Goal: Task Accomplishment & Management: Use online tool/utility

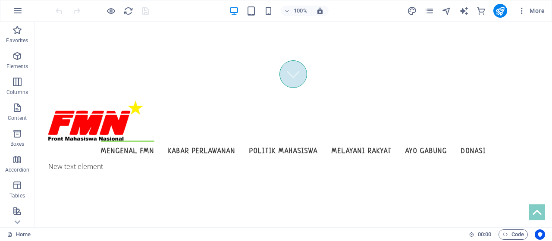
scroll to position [147, 0]
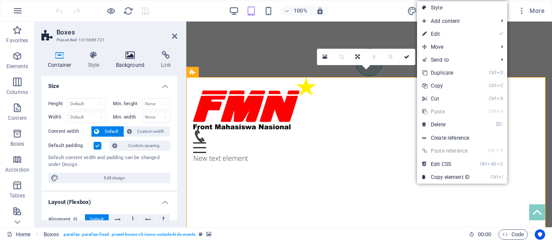
click at [124, 57] on icon at bounding box center [130, 55] width 42 height 9
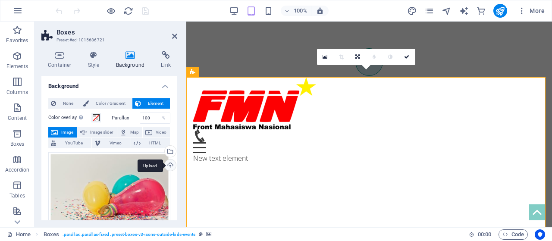
click at [171, 164] on div "Upload" at bounding box center [169, 165] width 13 height 13
click at [19, 7] on icon "button" at bounding box center [17, 11] width 10 height 10
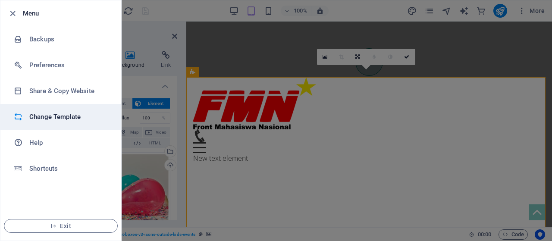
click at [76, 121] on h6 "Change Template" at bounding box center [69, 117] width 80 height 10
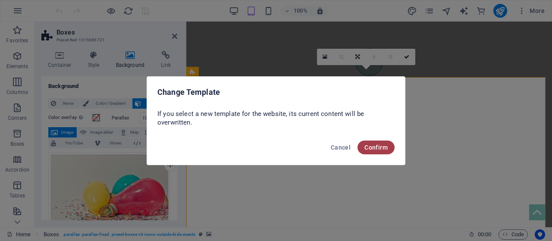
click at [377, 149] on span "Confirm" at bounding box center [375, 147] width 23 height 7
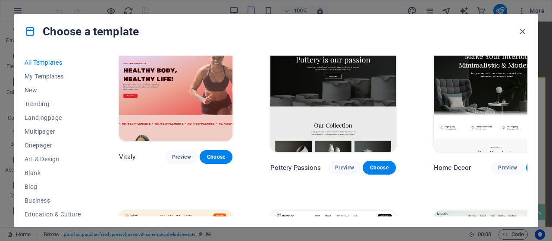
scroll to position [405, 0]
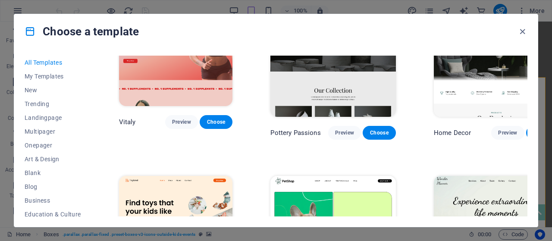
click at [92, 143] on div "All Templates My Templates New Trending Landingpage Multipager Onepager Art & D…" at bounding box center [275, 138] width 523 height 178
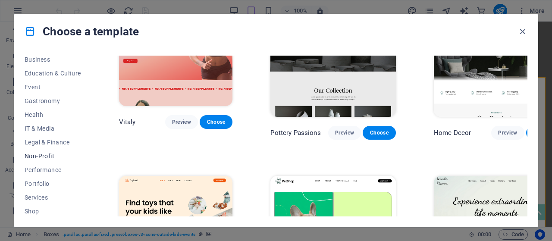
click at [61, 159] on button "Non-Profit" at bounding box center [53, 156] width 56 height 14
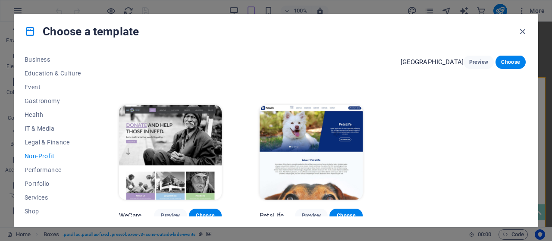
drag, startPoint x: 527, startPoint y: 128, endPoint x: 526, endPoint y: 102, distance: 26.3
click at [526, 102] on div "All Templates My Templates New Trending Landingpage Multipager Onepager Art & D…" at bounding box center [275, 138] width 523 height 178
drag, startPoint x: 525, startPoint y: 131, endPoint x: 525, endPoint y: 102, distance: 28.4
click at [525, 102] on div "Green Change Preview Choose Kids-Events Preview Choose National Cathedral Previ…" at bounding box center [322, 75] width 410 height 293
click at [213, 212] on span "Choose" at bounding box center [205, 215] width 19 height 7
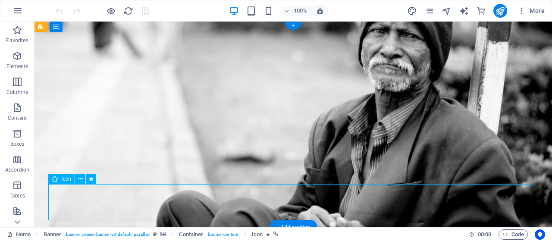
select select "xMidYMid"
select select "px"
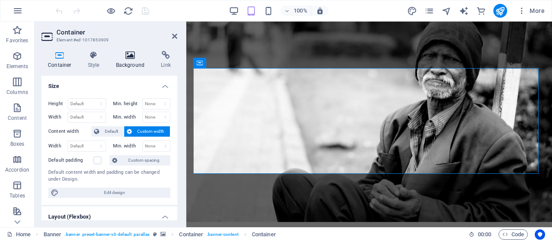
click at [137, 52] on icon at bounding box center [130, 55] width 42 height 9
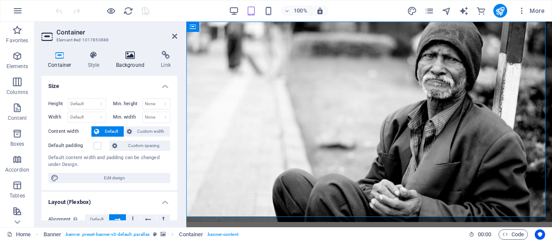
click at [132, 53] on icon at bounding box center [130, 55] width 42 height 9
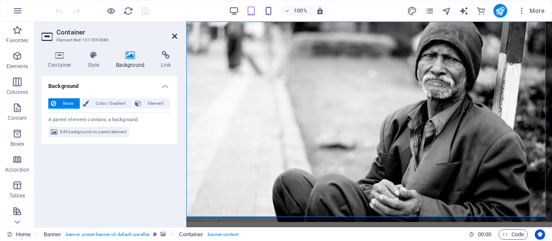
click at [175, 33] on icon at bounding box center [174, 36] width 5 height 7
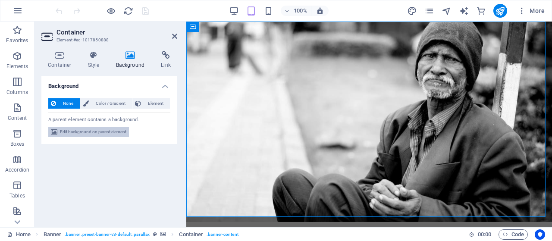
click at [125, 132] on span "Edit background on parent element" at bounding box center [93, 132] width 66 height 10
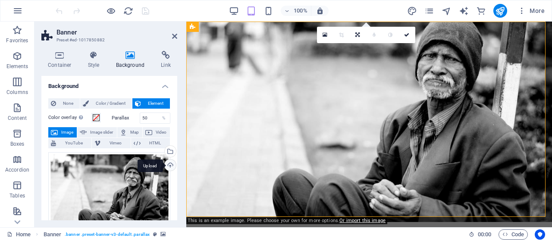
click at [166, 161] on div "Upload" at bounding box center [169, 165] width 13 height 13
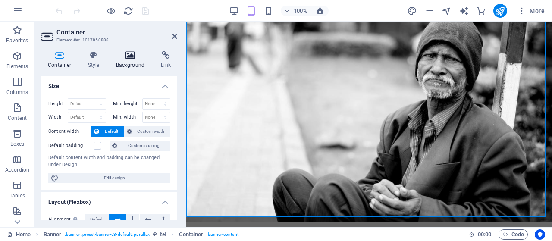
click at [135, 54] on icon at bounding box center [130, 55] width 42 height 9
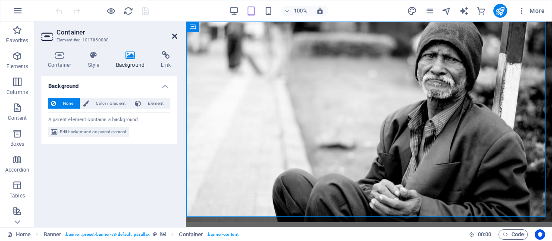
click at [171, 35] on h2 "Container" at bounding box center [116, 32] width 121 height 8
click at [152, 105] on span "Element" at bounding box center [155, 103] width 24 height 10
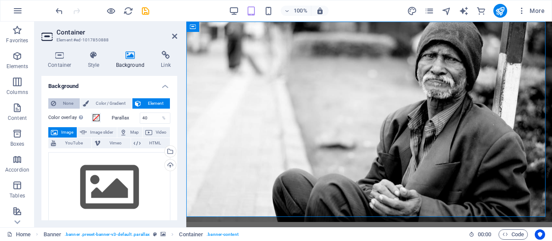
click at [66, 105] on span "None" at bounding box center [68, 103] width 19 height 10
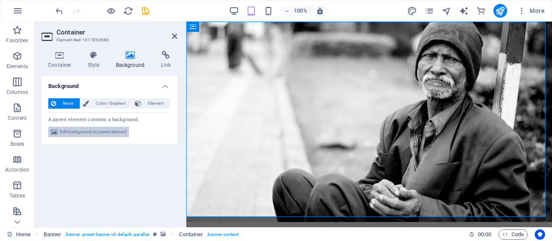
click at [70, 131] on span "Edit background on parent element" at bounding box center [93, 132] width 66 height 10
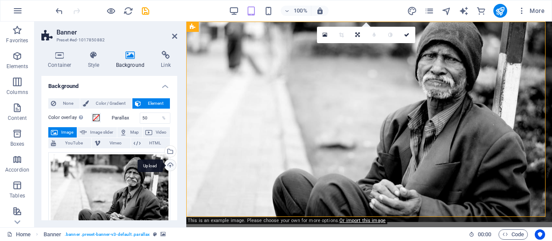
click at [170, 165] on div "Upload" at bounding box center [169, 165] width 13 height 13
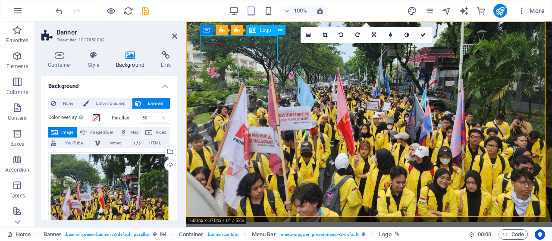
select select "px"
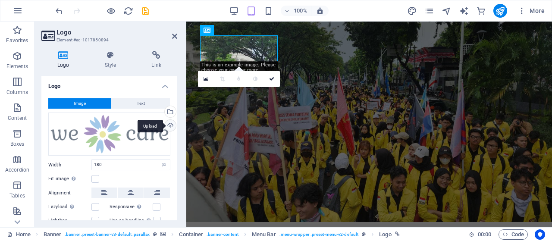
click at [166, 125] on div "Upload" at bounding box center [169, 126] width 13 height 13
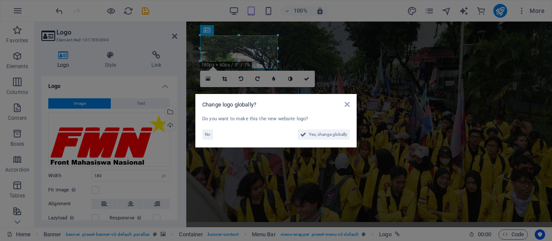
click at [300, 134] on icon at bounding box center [303, 134] width 6 height 10
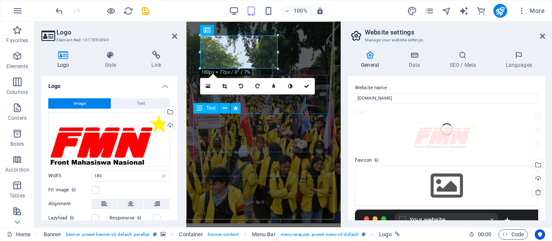
type input "150"
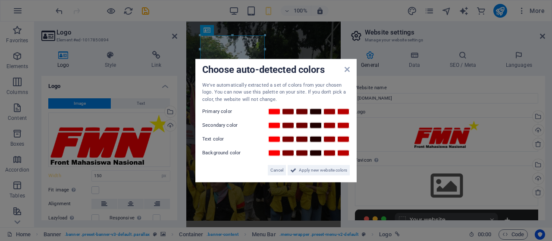
click at [217, 139] on label "Text color" at bounding box center [228, 139] width 52 height 10
click at [327, 168] on span "Apply new website colors" at bounding box center [323, 170] width 48 height 10
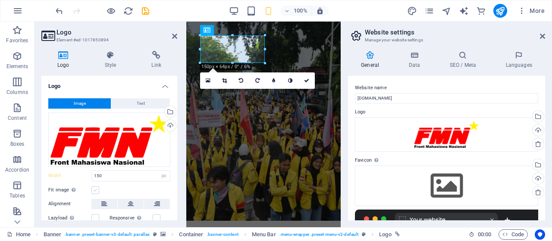
click at [96, 190] on label at bounding box center [95, 190] width 8 height 8
click at [0, 0] on input "Fit image Automatically fit image to a fixed width and height" at bounding box center [0, 0] width 0 height 0
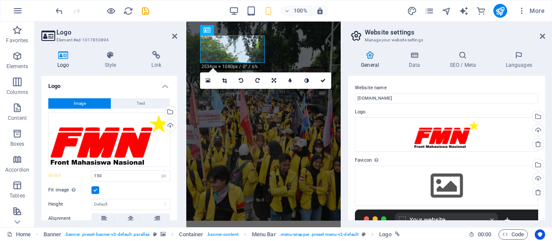
click at [96, 190] on label at bounding box center [95, 190] width 8 height 8
click at [0, 0] on input "Fit image Automatically fit image to a fixed width and height" at bounding box center [0, 0] width 0 height 0
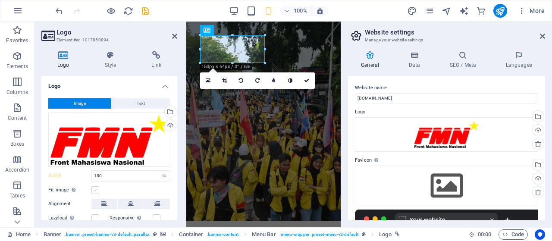
click at [96, 190] on label at bounding box center [95, 190] width 8 height 8
click at [0, 0] on input "Fit image Automatically fit image to a fixed width and height" at bounding box center [0, 0] width 0 height 0
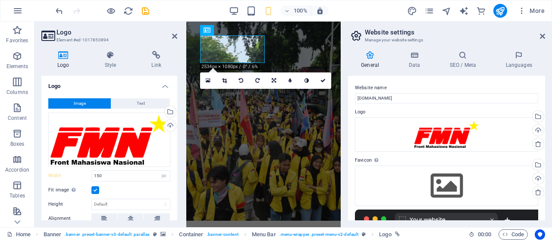
click at [96, 190] on label at bounding box center [95, 190] width 8 height 8
click at [0, 0] on input "Fit image Automatically fit image to a fixed width and height" at bounding box center [0, 0] width 0 height 0
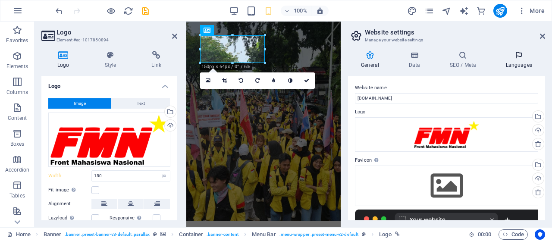
click at [528, 59] on h4 "Languages" at bounding box center [518, 60] width 53 height 18
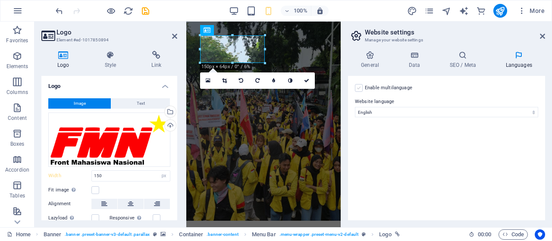
click at [362, 89] on label at bounding box center [359, 88] width 8 height 8
click at [0, 0] on input "Enable multilanguage To disable multilanguage delete all languages until only o…" at bounding box center [0, 0] width 0 height 0
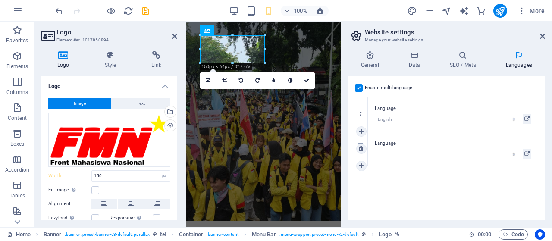
click at [390, 154] on select "Abkhazian Afar Afrikaans Akan Albanian Amharic Arabic Aragonese Armenian Assame…" at bounding box center [445, 154] width 143 height 10
select select "70"
click at [374, 149] on select "Abkhazian Afar Afrikaans Akan Albanian Amharic Arabic Aragonese Armenian Assame…" at bounding box center [445, 154] width 143 height 10
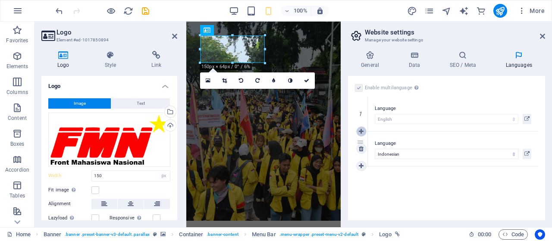
click at [362, 135] on link at bounding box center [361, 131] width 10 height 10
select select
select select "70"
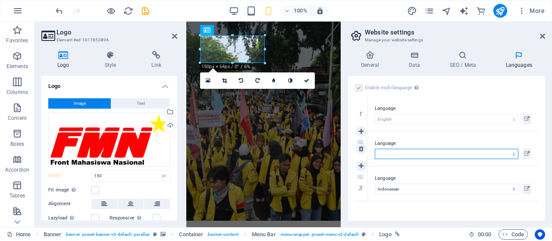
click at [380, 152] on select "Abkhazian Afar Afrikaans Akan Albanian Amharic Arabic Aragonese Armenian Assame…" at bounding box center [445, 154] width 143 height 10
click at [374, 149] on select "Abkhazian Afar Afrikaans Akan Albanian Amharic Arabic Aragonese Armenian Assame…" at bounding box center [445, 154] width 143 height 10
click at [397, 152] on select "Abkhazian Afar Afrikaans Akan Albanian Amharic Arabic Aragonese Armenian Assame…" at bounding box center [445, 154] width 143 height 10
select select "70"
click at [374, 149] on select "Abkhazian Afar Afrikaans Akan Albanian Amharic Arabic Aragonese Armenian Assame…" at bounding box center [445, 154] width 143 height 10
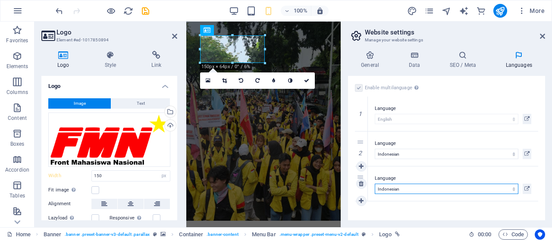
click at [403, 190] on select "Abkhazian Afar Afrikaans Akan Albanian Amharic Arabic Aragonese Armenian Assame…" at bounding box center [445, 189] width 143 height 10
click at [408, 191] on select "Abkhazian Afar Afrikaans Akan Albanian Amharic Arabic Aragonese Armenian Assame…" at bounding box center [445, 189] width 143 height 10
select select "43"
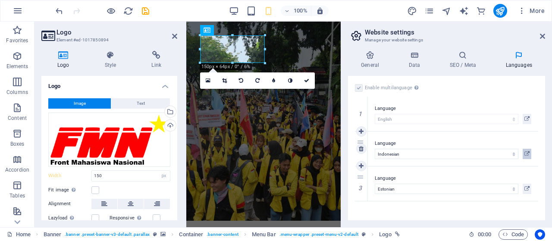
click at [526, 158] on icon at bounding box center [526, 154] width 5 height 10
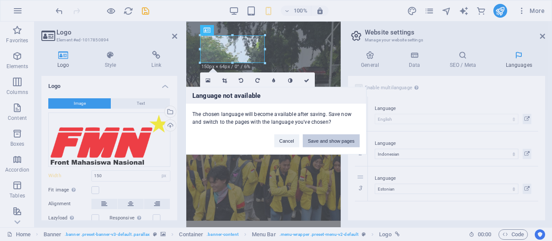
click at [329, 138] on button "Save and show pages" at bounding box center [330, 140] width 57 height 13
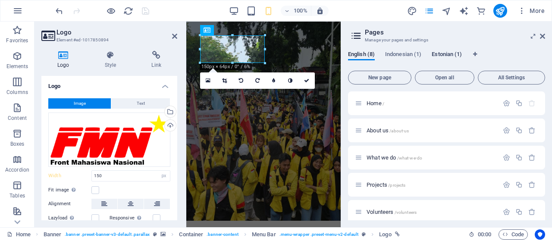
click at [460, 53] on span "Estonian (1)" at bounding box center [446, 55] width 30 height 12
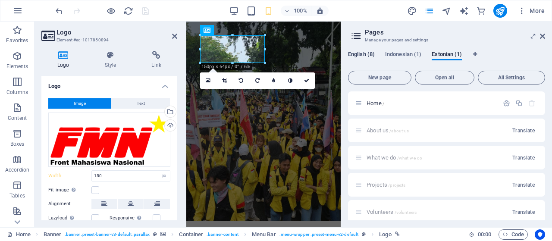
drag, startPoint x: 397, startPoint y: 57, endPoint x: 363, endPoint y: 56, distance: 34.5
click at [363, 56] on div "English (8) [DEMOGRAPHIC_DATA] (1) [DEMOGRAPHIC_DATA] (1)" at bounding box center [446, 59] width 197 height 16
click at [363, 56] on span "English (8)" at bounding box center [361, 55] width 27 height 12
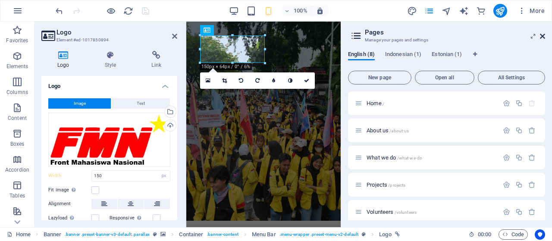
click at [542, 34] on icon at bounding box center [541, 36] width 5 height 7
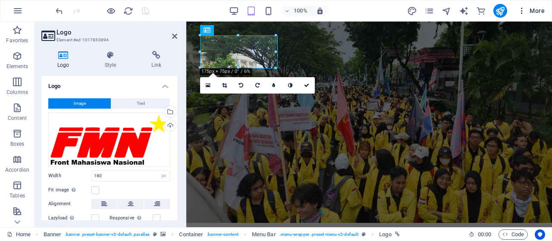
click at [525, 10] on icon "button" at bounding box center [521, 10] width 9 height 9
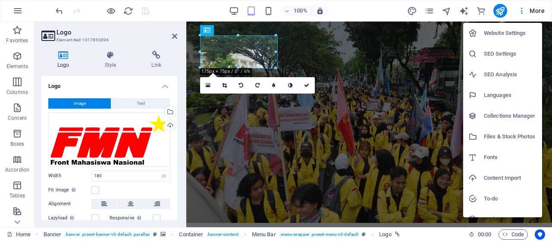
click at [519, 34] on h6 "Website Settings" at bounding box center [509, 33] width 53 height 10
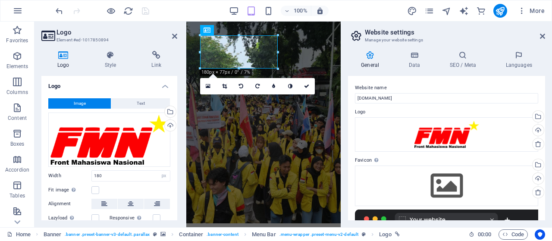
type input "150"
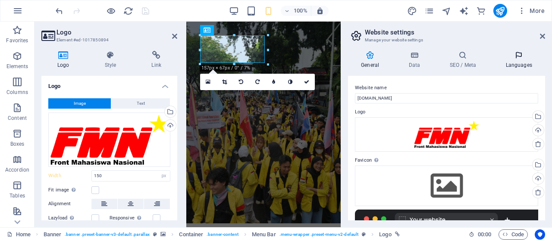
click at [515, 61] on h4 "Languages" at bounding box center [518, 60] width 53 height 18
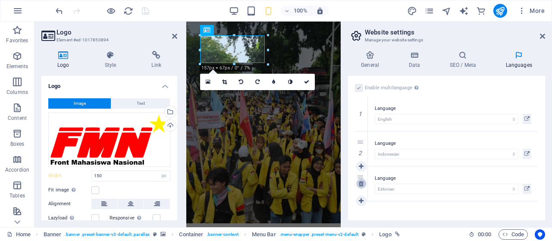
click at [362, 182] on icon at bounding box center [361, 184] width 5 height 6
click at [393, 108] on div "1 Language Abkhazian Afar Afrikaans Akan Albanian Amharic Arabic Aragonese Arme…" at bounding box center [446, 132] width 183 height 70
drag, startPoint x: 361, startPoint y: 141, endPoint x: 356, endPoint y: 103, distance: 38.2
select select "70"
click at [403, 200] on div "Enable multilanguage To disable multilanguage delete all languages until only o…" at bounding box center [446, 148] width 197 height 144
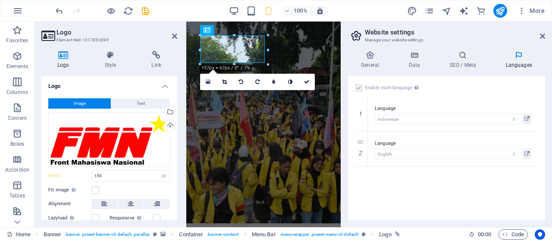
click at [449, 187] on div "Enable multilanguage To disable multilanguage delete all languages until only o…" at bounding box center [446, 148] width 197 height 144
click at [543, 36] on icon at bounding box center [541, 36] width 5 height 7
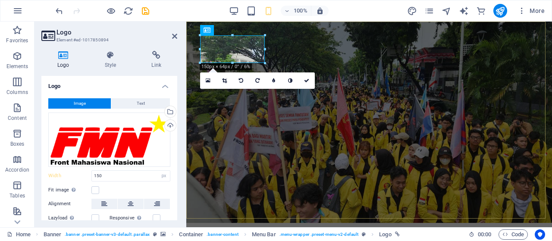
type input "180"
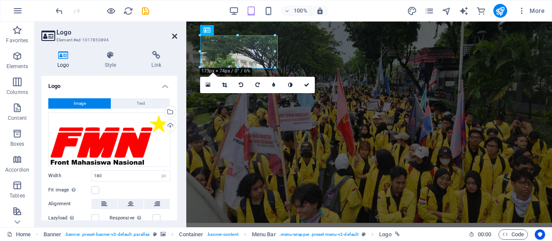
click at [175, 37] on icon at bounding box center [174, 36] width 5 height 7
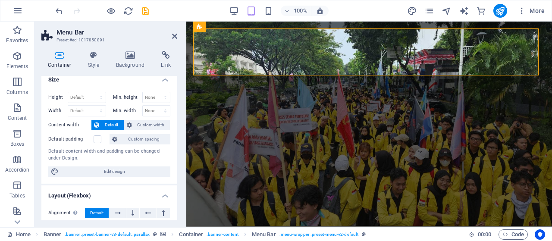
scroll to position [0, 0]
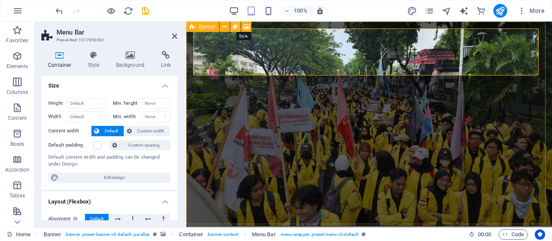
click at [234, 25] on icon at bounding box center [235, 26] width 5 height 9
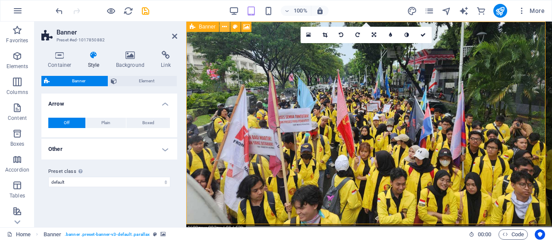
click at [225, 25] on icon at bounding box center [224, 26] width 5 height 9
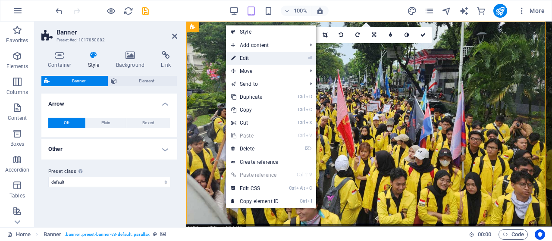
click at [284, 58] on link "⏎ Edit" at bounding box center [255, 58] width 58 height 13
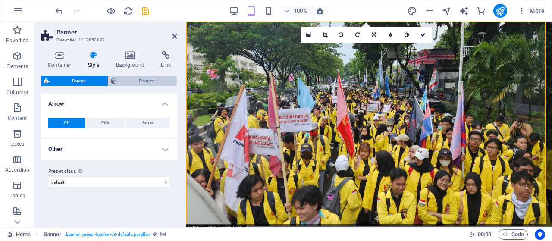
click at [162, 76] on span "Element" at bounding box center [146, 81] width 55 height 10
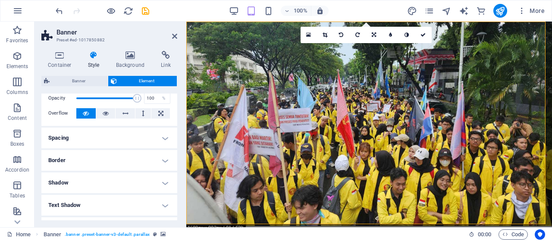
scroll to position [0, 0]
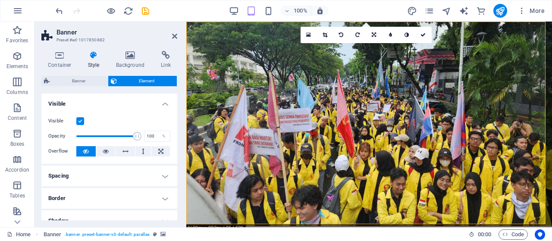
drag, startPoint x: 177, startPoint y: 114, endPoint x: 7, endPoint y: 85, distance: 172.1
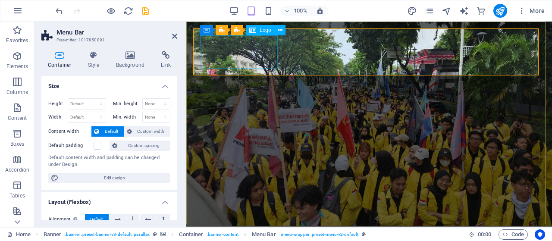
select select "px"
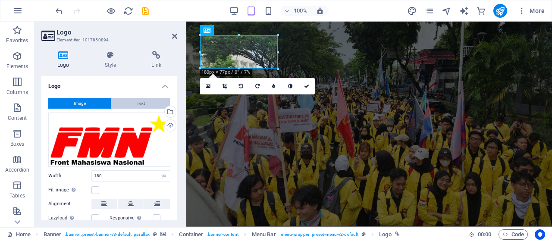
click at [152, 100] on button "Text" at bounding box center [140, 103] width 59 height 10
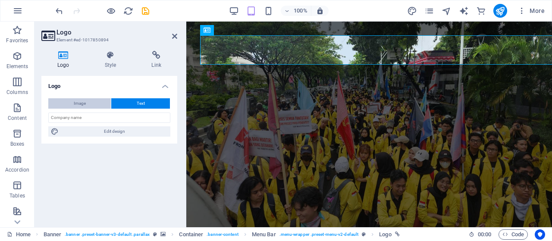
click at [96, 100] on button "Image" at bounding box center [79, 103] width 62 height 10
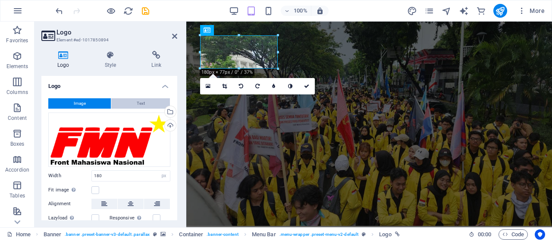
click at [123, 100] on button "Text" at bounding box center [140, 103] width 59 height 10
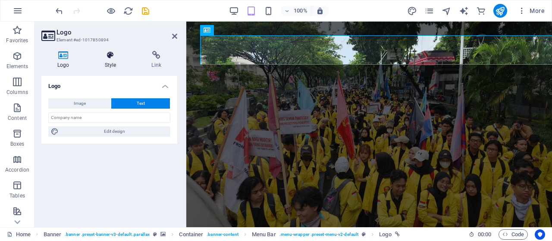
click at [118, 59] on icon at bounding box center [111, 55] width 44 height 9
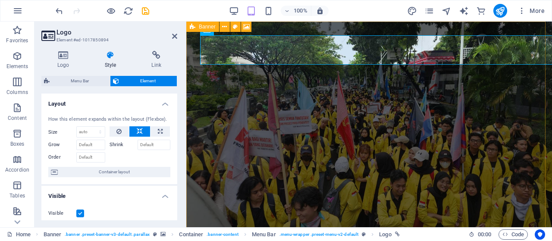
click at [208, 27] on span "Banner" at bounding box center [207, 26] width 17 height 5
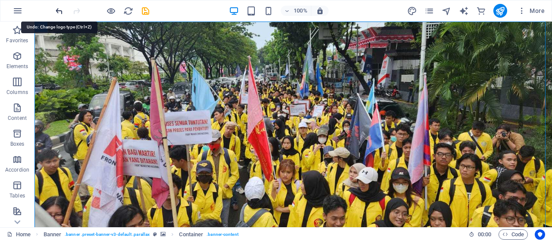
click at [56, 11] on icon "undo" at bounding box center [59, 11] width 10 height 10
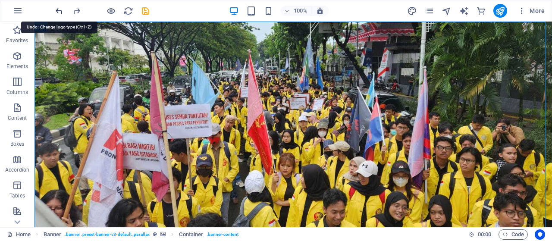
click at [56, 11] on icon "undo" at bounding box center [59, 11] width 10 height 10
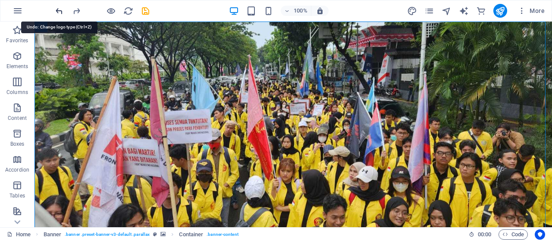
click at [56, 11] on icon "undo" at bounding box center [59, 11] width 10 height 10
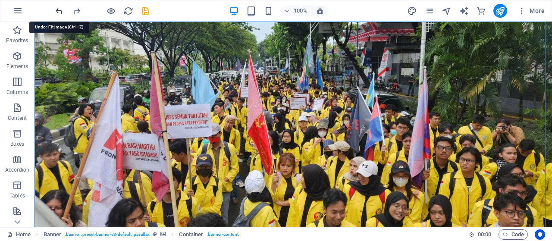
click at [56, 11] on icon "undo" at bounding box center [59, 11] width 10 height 10
click at [61, 12] on icon "undo" at bounding box center [59, 11] width 10 height 10
click at [57, 10] on icon "undo" at bounding box center [59, 11] width 10 height 10
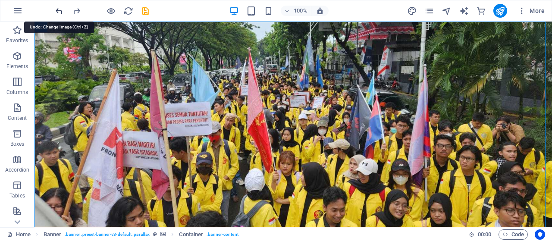
click at [57, 10] on icon "undo" at bounding box center [59, 11] width 10 height 10
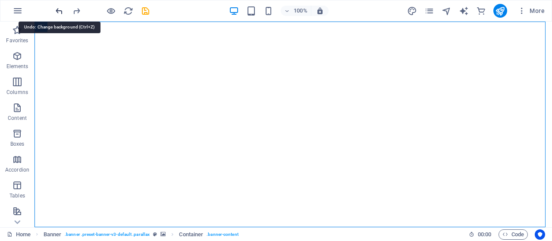
click at [57, 10] on icon "undo" at bounding box center [59, 11] width 10 height 10
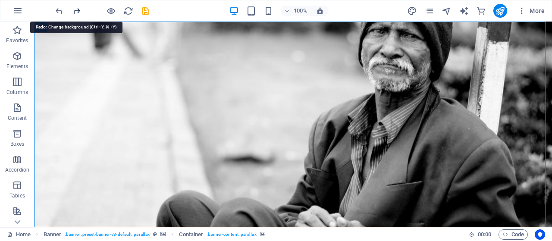
click at [75, 11] on icon "redo" at bounding box center [77, 11] width 10 height 10
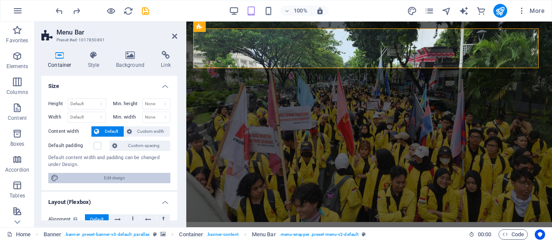
click at [118, 177] on span "Edit design" at bounding box center [114, 178] width 106 height 10
select select "rem"
select select "300"
select select "px"
select select "rem"
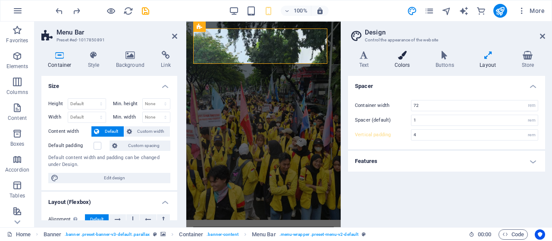
click at [403, 59] on h4 "Colors" at bounding box center [403, 60] width 41 height 18
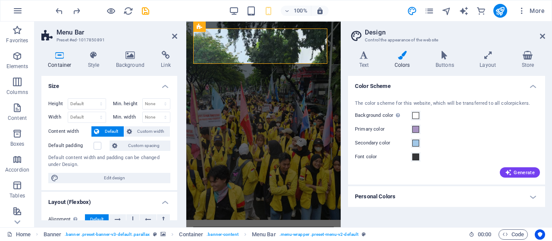
click at [416, 124] on div "Primary color" at bounding box center [446, 129] width 183 height 10
click at [416, 128] on span at bounding box center [415, 129] width 7 height 7
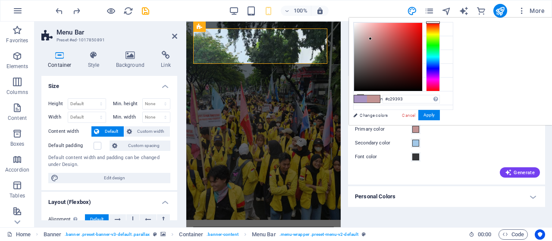
click at [440, 22] on div at bounding box center [433, 56] width 14 height 69
type input "#f20f0d"
click at [422, 25] on div at bounding box center [388, 57] width 68 height 68
click at [413, 140] on span at bounding box center [415, 143] width 7 height 7
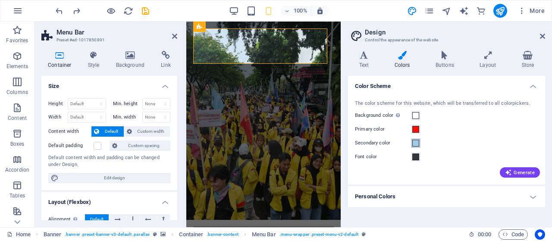
click at [417, 141] on span at bounding box center [415, 143] width 7 height 7
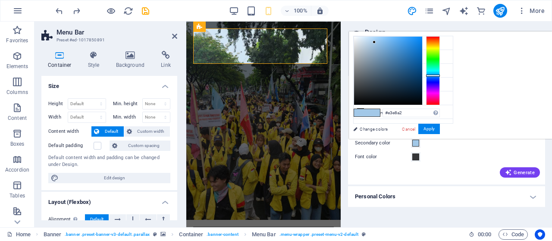
click at [440, 48] on div at bounding box center [433, 70] width 14 height 69
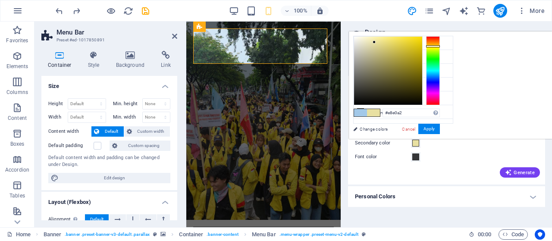
click at [440, 46] on div at bounding box center [433, 70] width 14 height 69
click at [440, 48] on div at bounding box center [433, 70] width 14 height 69
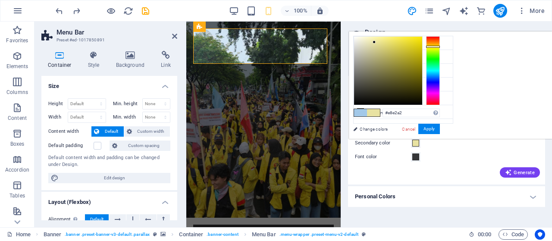
click at [440, 46] on div at bounding box center [433, 70] width 14 height 69
click at [422, 40] on div at bounding box center [388, 71] width 68 height 68
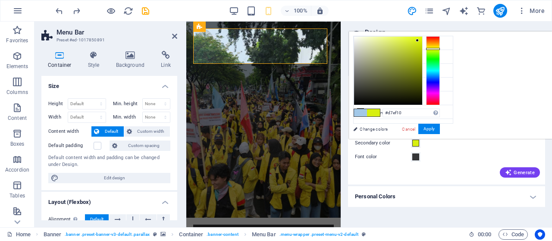
click at [440, 48] on div at bounding box center [433, 70] width 14 height 69
click at [440, 47] on div at bounding box center [433, 48] width 14 height 2
type input "#f2f02c"
click at [422, 39] on div at bounding box center [388, 71] width 68 height 68
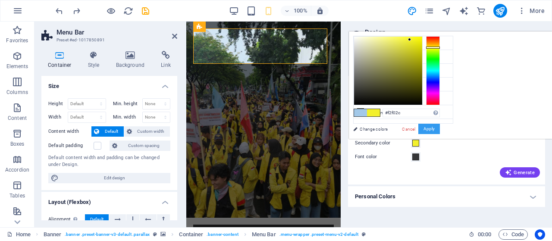
click at [440, 129] on button "Apply" at bounding box center [429, 129] width 22 height 10
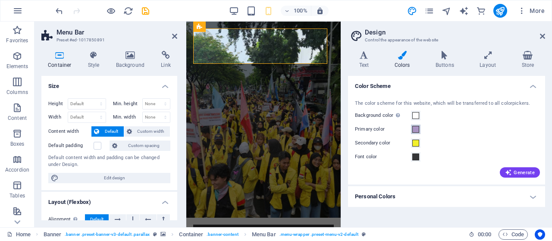
click at [417, 130] on span at bounding box center [415, 129] width 7 height 7
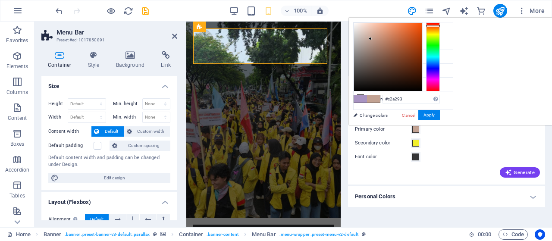
click at [440, 25] on div at bounding box center [433, 56] width 14 height 69
type input "#e24d0a"
click at [422, 30] on div at bounding box center [388, 57] width 68 height 68
click at [525, 172] on span "Generate" at bounding box center [520, 172] width 30 height 7
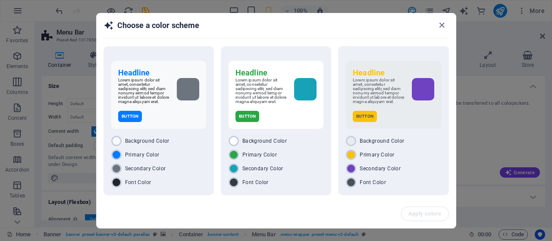
scroll to position [41, 0]
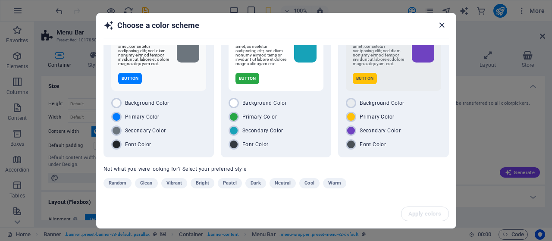
click at [440, 21] on icon "button" at bounding box center [442, 25] width 10 height 10
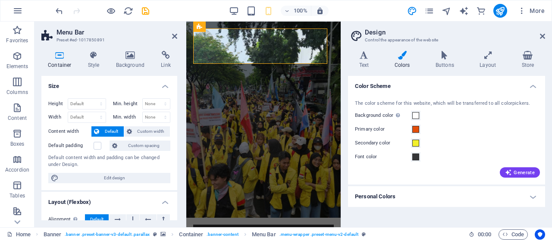
click at [533, 197] on h4 "Personal Colors" at bounding box center [446, 196] width 197 height 21
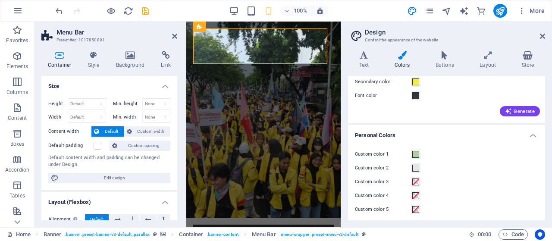
scroll to position [64, 0]
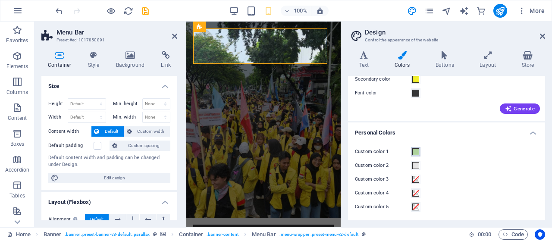
click at [415, 155] on button "Custom color 1" at bounding box center [415, 151] width 9 height 9
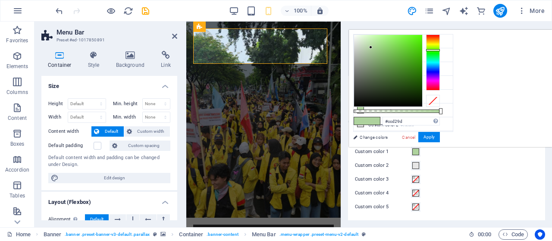
click at [440, 44] on div at bounding box center [433, 62] width 14 height 56
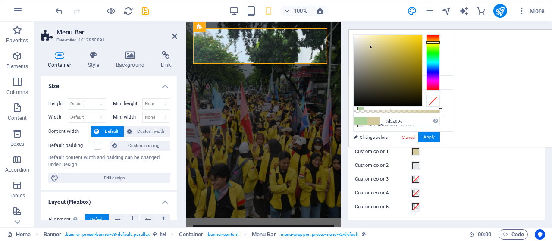
click at [440, 42] on div at bounding box center [433, 62] width 14 height 56
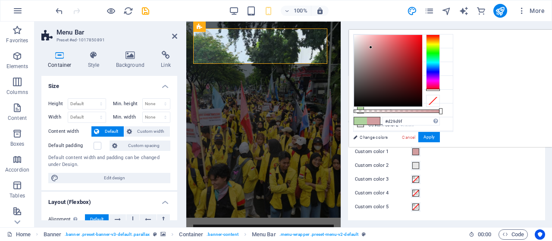
click at [440, 89] on div at bounding box center [433, 62] width 14 height 56
type input "#f70e18"
click at [422, 36] on div at bounding box center [388, 71] width 68 height 72
click at [413, 169] on button "Custom color 2" at bounding box center [415, 165] width 9 height 9
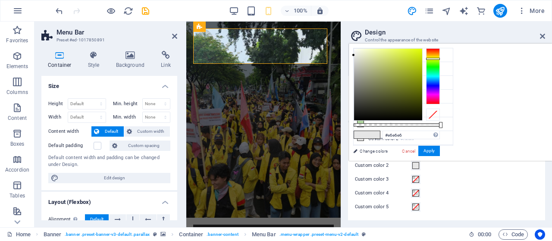
click at [440, 58] on div at bounding box center [433, 76] width 14 height 56
click at [440, 58] on div at bounding box center [433, 58] width 14 height 2
type input "#deed16"
click at [422, 53] on div at bounding box center [388, 85] width 68 height 72
click at [440, 153] on button "Apply" at bounding box center [429, 151] width 22 height 10
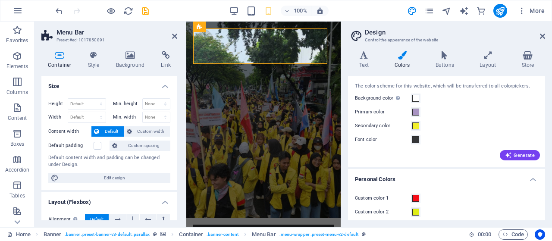
scroll to position [0, 0]
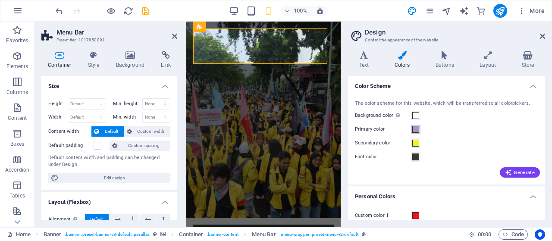
click at [418, 130] on span at bounding box center [415, 129] width 7 height 7
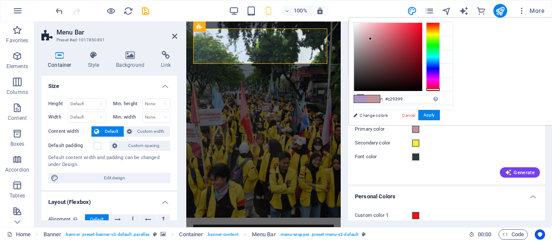
click at [440, 89] on div at bounding box center [433, 56] width 14 height 69
type input "#fb1432"
click at [422, 23] on div at bounding box center [388, 57] width 68 height 68
click at [440, 112] on button "Apply" at bounding box center [429, 115] width 22 height 10
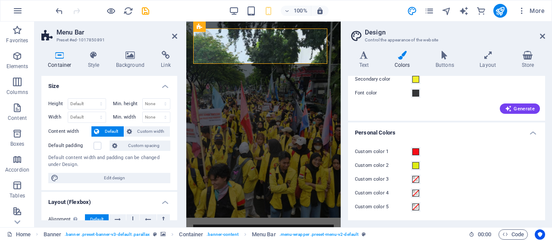
scroll to position [64, 0]
click at [551, 144] on div "Variants Text Colors Buttons Layout Store Text Standard Bold Links Font color F…" at bounding box center [446, 135] width 211 height 183
click at [540, 37] on icon at bounding box center [541, 36] width 5 height 7
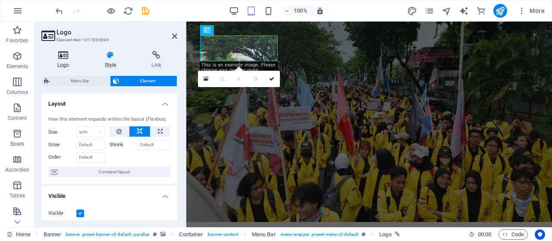
click at [64, 56] on icon at bounding box center [63, 55] width 44 height 9
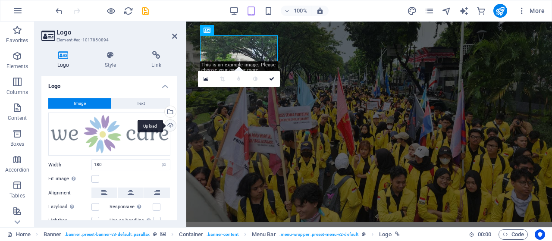
click at [166, 125] on div "Upload" at bounding box center [169, 126] width 13 height 13
click at [169, 124] on div "Upload" at bounding box center [169, 126] width 13 height 13
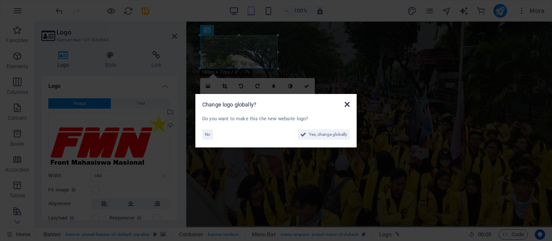
click at [347, 104] on icon at bounding box center [346, 104] width 5 height 7
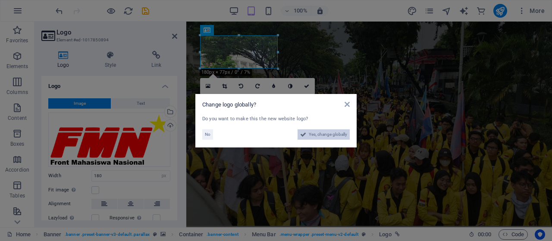
click at [326, 134] on span "Yes, change globally" at bounding box center [328, 134] width 38 height 10
type input "150"
select select "70"
select select "41"
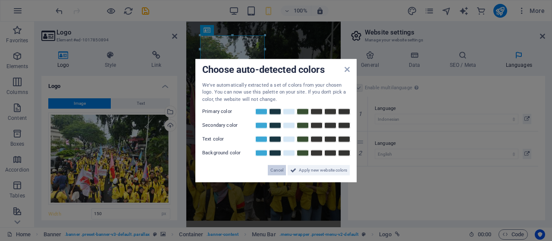
click at [281, 170] on span "Cancel" at bounding box center [276, 170] width 13 height 10
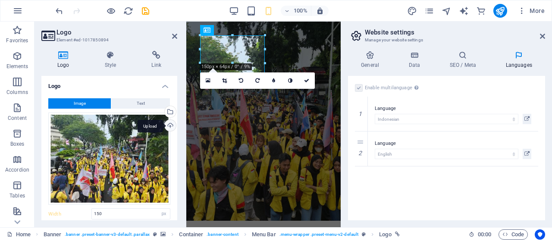
click at [167, 125] on div "Upload" at bounding box center [169, 126] width 13 height 13
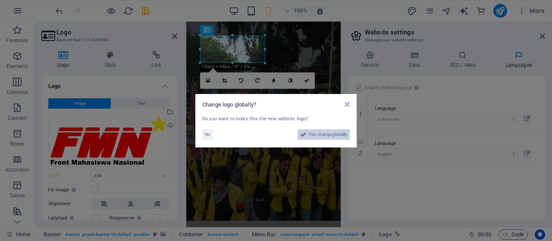
click at [307, 130] on button "Yes, change globally" at bounding box center [323, 134] width 52 height 10
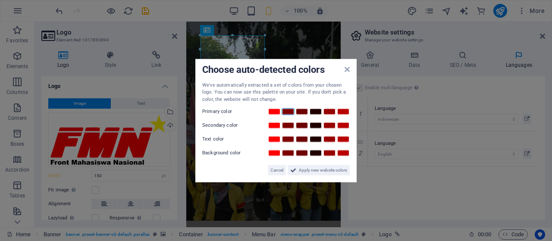
click at [293, 110] on link at bounding box center [287, 111] width 13 height 7
click at [291, 168] on icon at bounding box center [293, 170] width 6 height 10
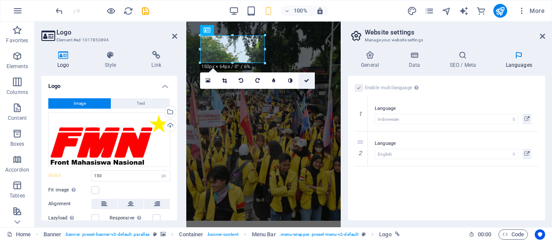
click at [306, 77] on link at bounding box center [306, 80] width 16 height 16
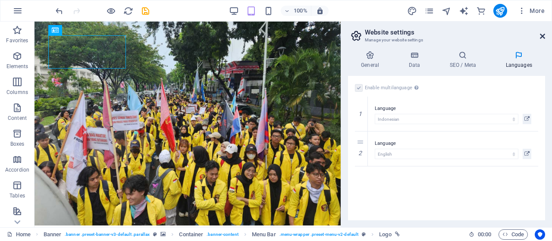
click at [544, 37] on icon at bounding box center [541, 36] width 5 height 7
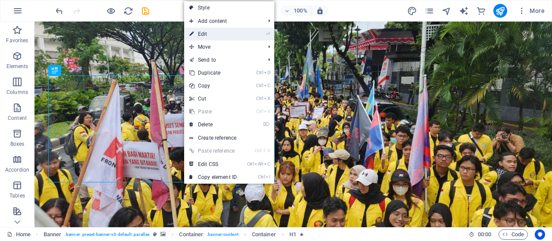
click at [216, 36] on link "⏎ Edit" at bounding box center [213, 34] width 58 height 13
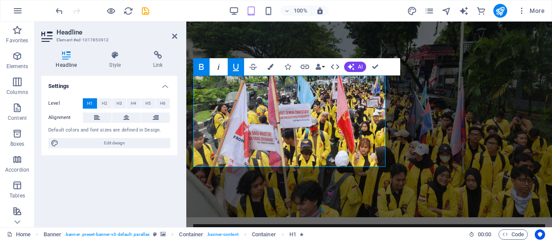
click at [220, 69] on icon "button" at bounding box center [218, 67] width 10 height 10
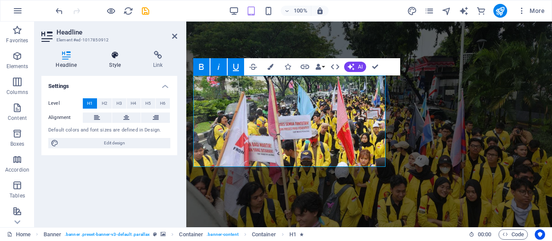
click at [120, 65] on h4 "Style" at bounding box center [117, 60] width 44 height 18
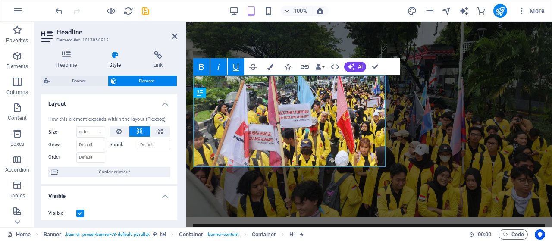
click at [121, 140] on label "Shrink" at bounding box center [123, 145] width 28 height 10
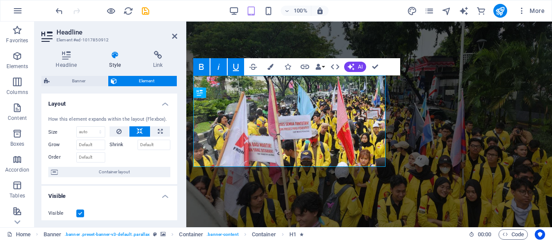
click at [118, 141] on label "Shrink" at bounding box center [123, 145] width 28 height 10
click at [118, 132] on icon at bounding box center [118, 131] width 5 height 10
click at [153, 132] on button at bounding box center [159, 131] width 19 height 10
type input "100"
select select "%"
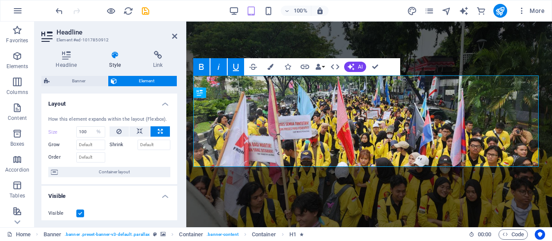
click at [153, 132] on button at bounding box center [159, 131] width 19 height 10
click at [138, 131] on icon at bounding box center [140, 131] width 6 height 10
select select "DISABLED_OPTION_VALUE"
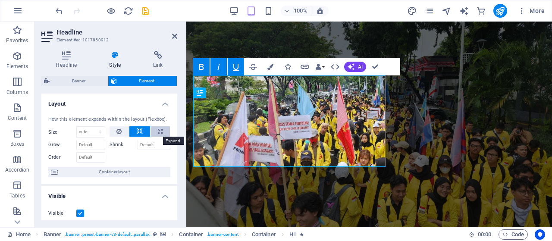
click at [159, 131] on icon at bounding box center [160, 131] width 5 height 10
type input "100"
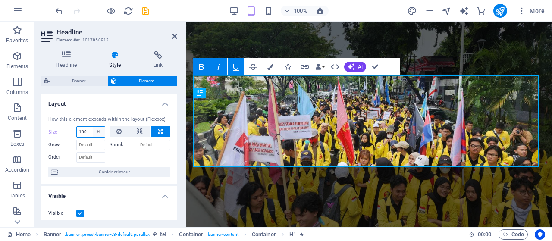
click at [97, 131] on select "Default auto px % 1/1 1/2 1/3 1/4 1/5 1/6 1/7 1/8 1/9 1/10" at bounding box center [99, 132] width 12 height 10
select select "1/4"
click at [93, 127] on select "Default auto px % 1/1 1/2 1/3 1/4 1/5 1/6 1/7 1/8 1/9 1/10" at bounding box center [99, 132] width 12 height 10
type input "25"
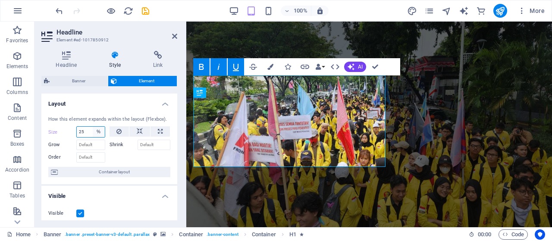
click at [98, 132] on select "Default auto px % 1/1 1/2 1/3 1/4 1/5 1/6 1/7 1/8 1/9 1/10" at bounding box center [99, 132] width 12 height 10
select select "lcmnouk8fg4"
click at [93, 127] on select "Default auto px % 1/1 1/2 1/3 1/4 1/5 1/6 1/7 1/8 1/9 1/10" at bounding box center [99, 132] width 12 height 10
select select "DISABLED_OPTION_VALUE"
click at [155, 132] on button at bounding box center [159, 131] width 19 height 10
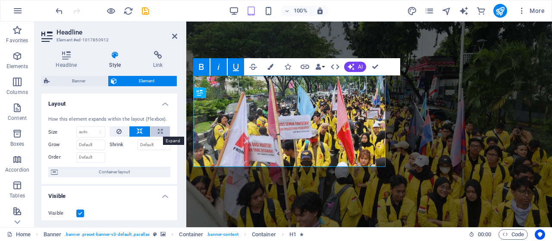
type input "100"
select select "%"
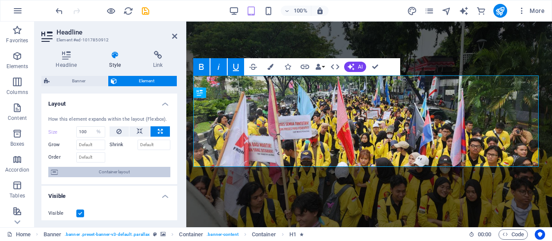
click at [58, 169] on button "Container layout" at bounding box center [109, 172] width 122 height 10
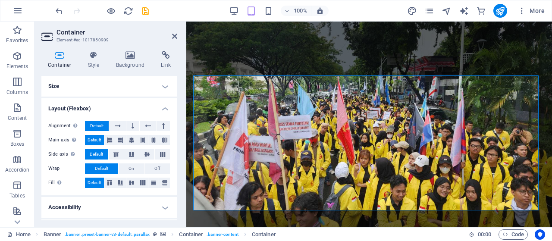
click at [159, 82] on h4 "Size" at bounding box center [109, 86] width 136 height 21
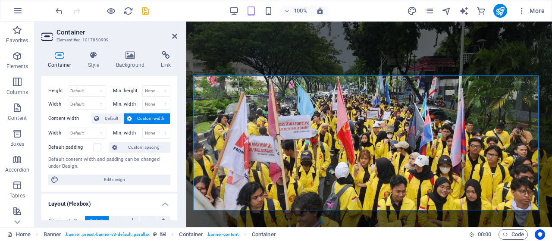
scroll to position [8, 0]
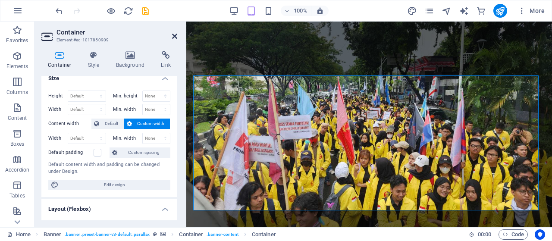
click at [175, 38] on icon at bounding box center [174, 36] width 5 height 7
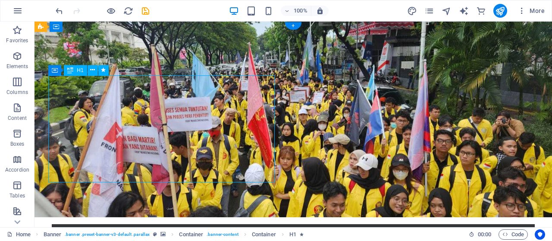
select select "%"
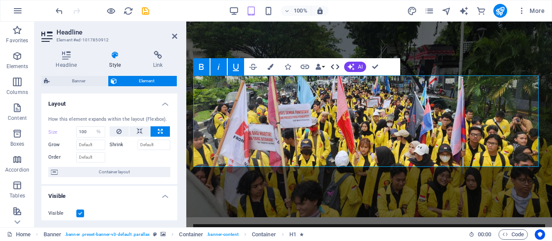
click at [327, 66] on button "HTML" at bounding box center [335, 66] width 16 height 17
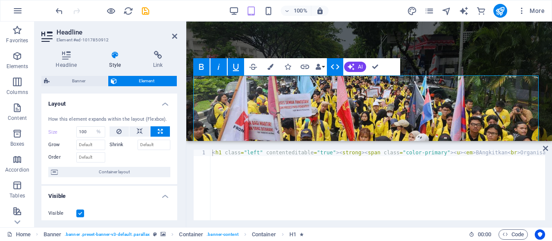
click at [340, 65] on icon "button" at bounding box center [335, 67] width 10 height 10
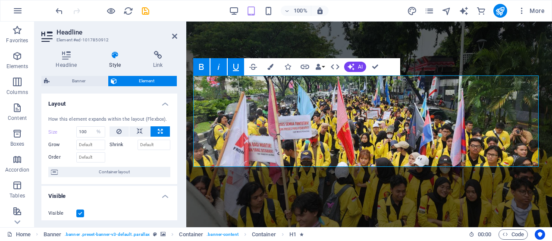
click at [326, 66] on div "Bold Italic Underline Strikethrough Colors Icons Link Data Bindings Company Fir…" at bounding box center [288, 66] width 190 height 17
click at [324, 66] on button "Data Bindings" at bounding box center [320, 66] width 12 height 17
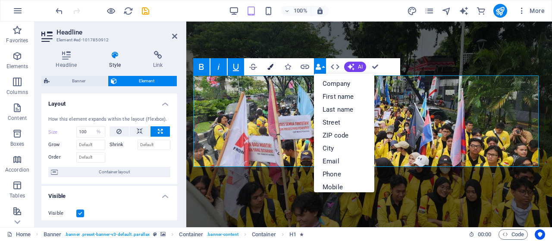
click at [270, 67] on icon "button" at bounding box center [270, 67] width 6 height 6
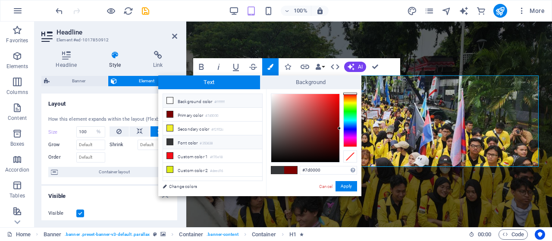
click at [200, 102] on li "Background color #ffffff" at bounding box center [212, 101] width 99 height 14
click at [167, 100] on icon at bounding box center [170, 100] width 6 height 6
click at [343, 189] on button "Apply" at bounding box center [346, 186] width 22 height 10
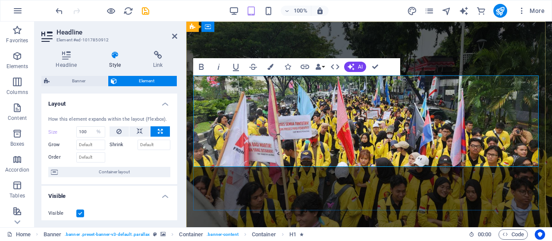
drag, startPoint x: 331, startPoint y: 122, endPoint x: 211, endPoint y: 92, distance: 123.4
drag, startPoint x: 354, startPoint y: 156, endPoint x: 196, endPoint y: 86, distance: 172.9
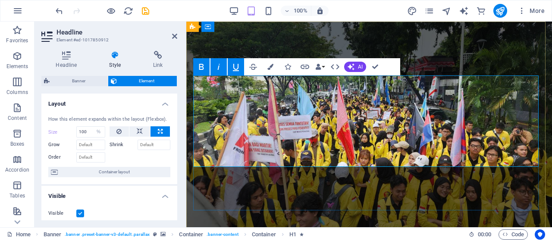
drag, startPoint x: 242, startPoint y: 99, endPoint x: 214, endPoint y: 88, distance: 30.0
click at [271, 66] on icon "button" at bounding box center [270, 67] width 6 height 6
type input "#353638"
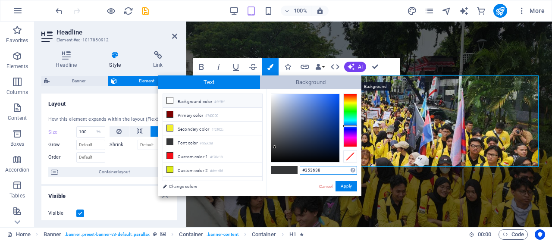
click at [282, 87] on span "Background" at bounding box center [311, 82] width 102 height 14
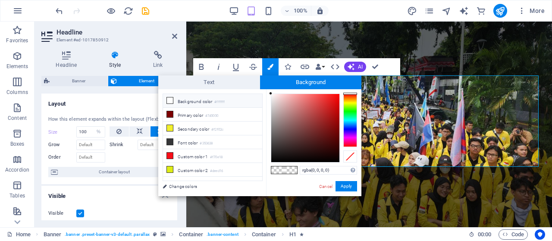
click at [237, 99] on li "Background color #ffffff" at bounding box center [212, 101] width 99 height 14
type input "rgba(255, 255, 255, 0)"
click at [171, 100] on icon at bounding box center [170, 100] width 6 height 6
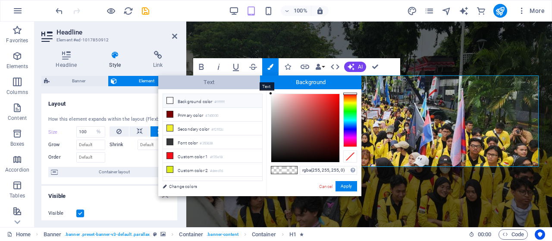
click at [206, 86] on span "Text" at bounding box center [209, 82] width 102 height 14
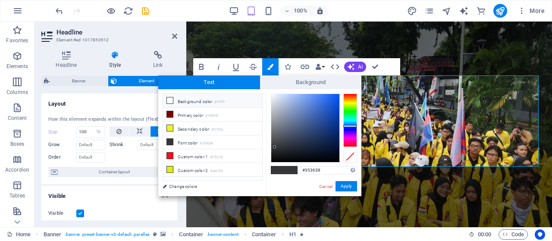
click at [203, 98] on li "Background color #ffffff" at bounding box center [212, 101] width 99 height 14
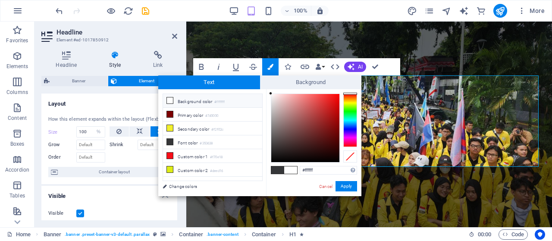
click at [291, 171] on span at bounding box center [290, 169] width 13 height 7
click at [230, 117] on li "Primary color #7d0000" at bounding box center [212, 115] width 99 height 14
type input "#7d0000"
click at [349, 93] on div at bounding box center [350, 94] width 14 height 2
click at [345, 159] on div at bounding box center [350, 156] width 14 height 12
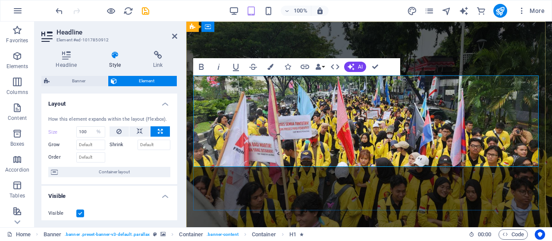
drag, startPoint x: 310, startPoint y: 127, endPoint x: 225, endPoint y: 89, distance: 93.4
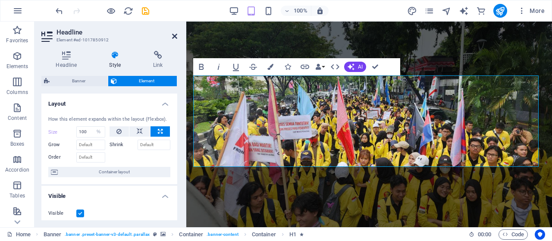
click at [174, 33] on icon at bounding box center [174, 36] width 5 height 7
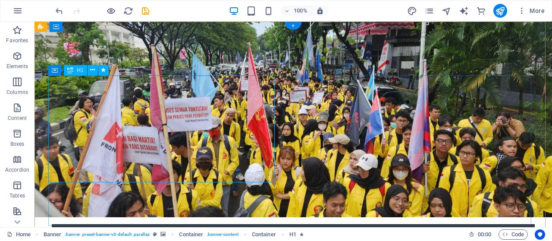
select select "%"
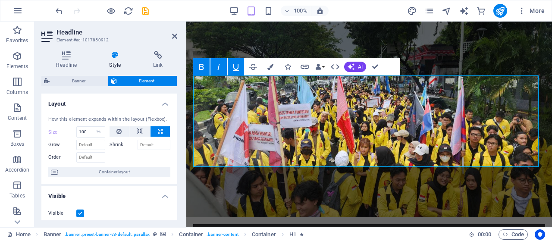
click at [326, 65] on div "Bold Italic Underline Strikethrough Colors Icons Link Data Bindings Company Fir…" at bounding box center [288, 66] width 190 height 17
click at [322, 67] on button "Data Bindings" at bounding box center [320, 66] width 12 height 17
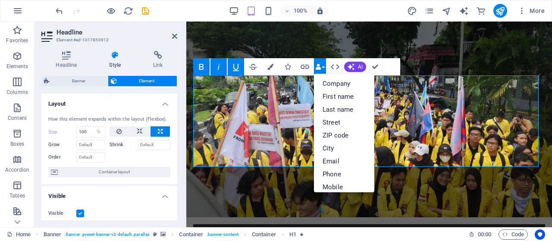
click at [322, 67] on button "Data Bindings" at bounding box center [320, 66] width 12 height 17
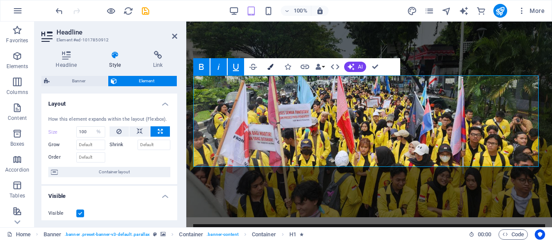
click at [274, 68] on button "Colors" at bounding box center [270, 66] width 16 height 17
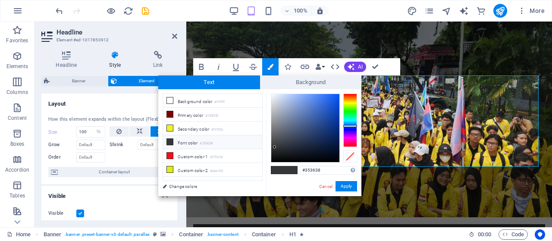
click at [170, 139] on icon at bounding box center [170, 142] width 6 height 6
click at [203, 143] on small "#353638" at bounding box center [206, 143] width 13 height 6
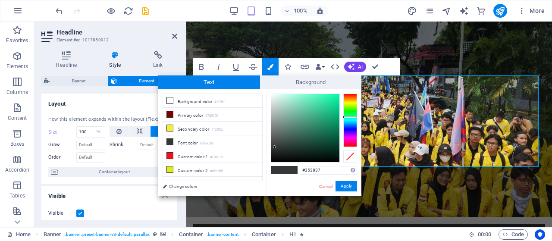
click at [349, 117] on div at bounding box center [350, 120] width 14 height 53
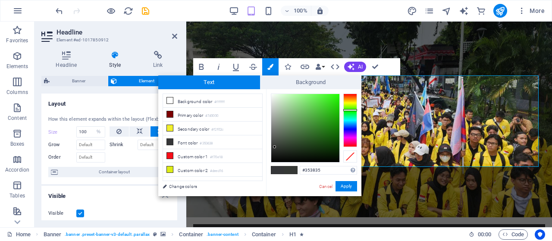
click at [350, 110] on div at bounding box center [350, 120] width 14 height 53
type input "#383535"
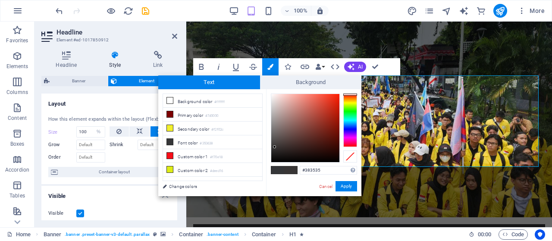
click at [349, 94] on div at bounding box center [350, 120] width 14 height 53
click at [351, 158] on div at bounding box center [350, 156] width 14 height 12
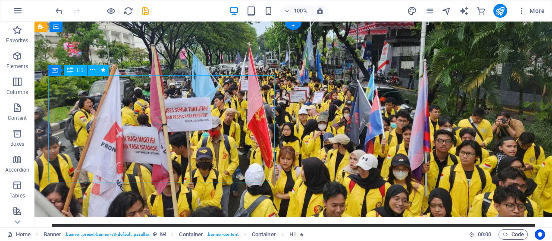
select select "%"
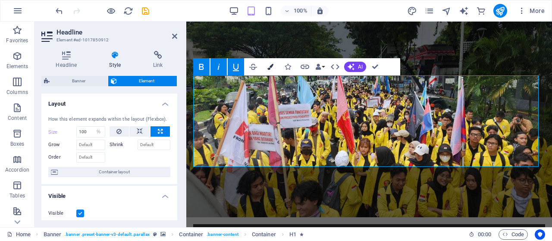
click at [273, 71] on button "Colors" at bounding box center [270, 66] width 16 height 17
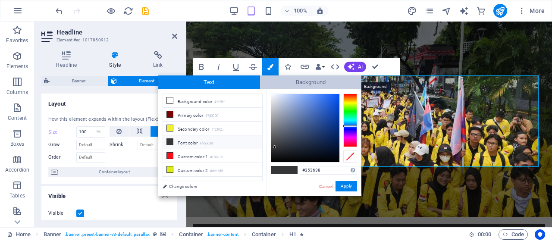
click at [329, 81] on span "Background" at bounding box center [311, 82] width 102 height 14
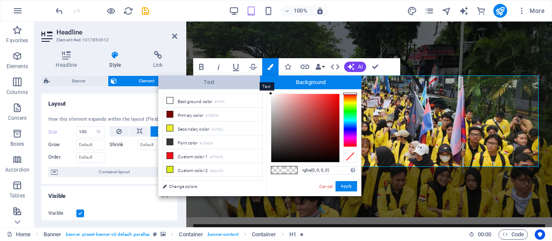
click at [204, 83] on span "Text" at bounding box center [209, 82] width 102 height 14
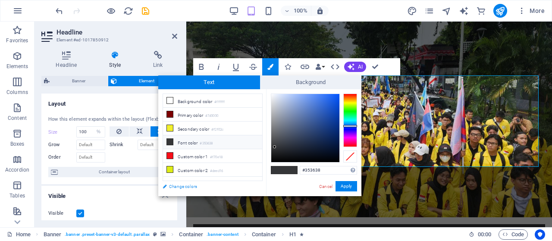
click at [172, 187] on link "Change colors" at bounding box center [208, 186] width 100 height 11
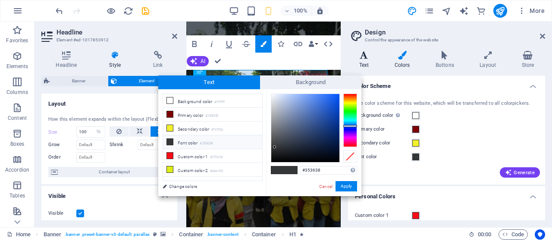
click at [361, 62] on h4 "Text" at bounding box center [365, 60] width 35 height 18
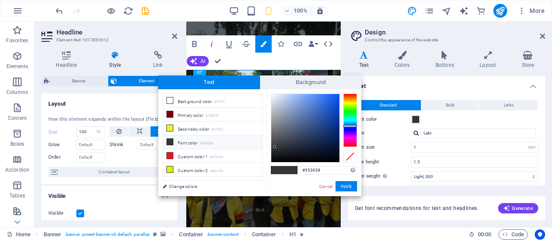
drag, startPoint x: 259, startPoint y: 109, endPoint x: 211, endPoint y: 136, distance: 54.8
click at [211, 136] on ul "Background color #ffffff Primary color #7d0000 Secondary color #f2f02c Font col…" at bounding box center [212, 137] width 100 height 87
click at [417, 120] on span at bounding box center [415, 119] width 7 height 7
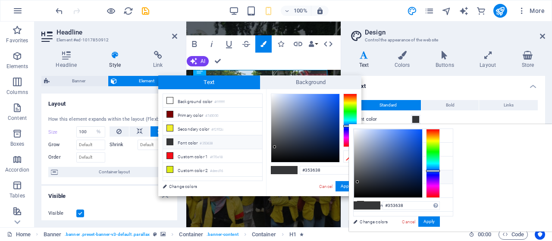
click at [380, 204] on span at bounding box center [373, 205] width 13 height 7
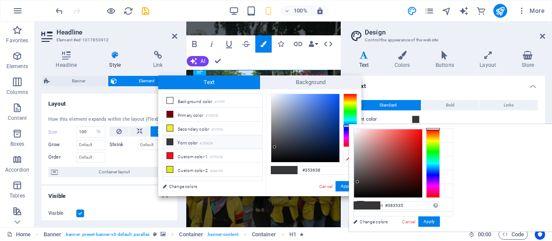
click at [440, 129] on div at bounding box center [433, 163] width 14 height 69
click at [422, 131] on div at bounding box center [388, 163] width 68 height 68
type input "#f5eaea"
click at [422, 131] on div at bounding box center [388, 163] width 68 height 68
click at [358, 131] on div at bounding box center [356, 131] width 3 height 3
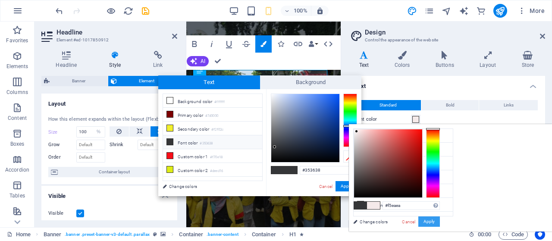
click at [440, 224] on button "Apply" at bounding box center [429, 221] width 22 height 10
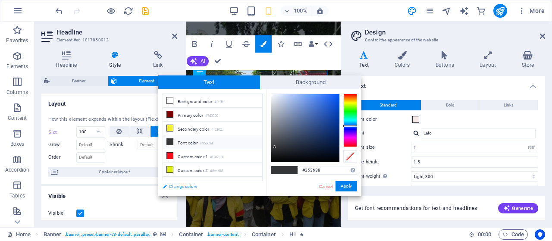
drag, startPoint x: 254, startPoint y: 178, endPoint x: 166, endPoint y: 188, distance: 88.1
click at [165, 90] on div "less Background color #ffffff Primary color #7d0000 Secondary color #f2f02c Fon…" at bounding box center [212, 89] width 108 height 0
click at [507, 152] on input "1" at bounding box center [474, 147] width 126 height 10
click at [471, 149] on input "1" at bounding box center [474, 147] width 126 height 10
click at [460, 160] on input "1.5" at bounding box center [474, 162] width 126 height 10
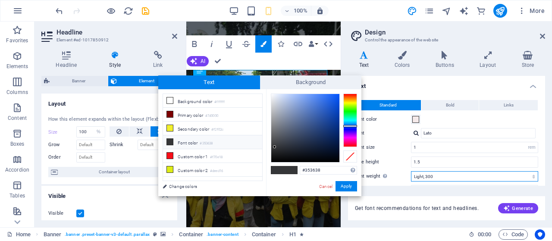
click at [527, 176] on select "Thin, 100 Extra-light, 200 Light, 300 Regular, 400 Medium, 500 Semi-bold, 600 B…" at bounding box center [474, 176] width 127 height 10
select select "400"
click at [411, 171] on select "Thin, 100 Extra-light, 200 Light, 300 Regular, 400 Medium, 500 Semi-bold, 600 B…" at bounding box center [474, 176] width 127 height 10
click at [502, 203] on div "Get font recommendations for text and headlines. Generate" at bounding box center [446, 208] width 197 height 24
click at [503, 205] on button "Generate" at bounding box center [518, 208] width 40 height 10
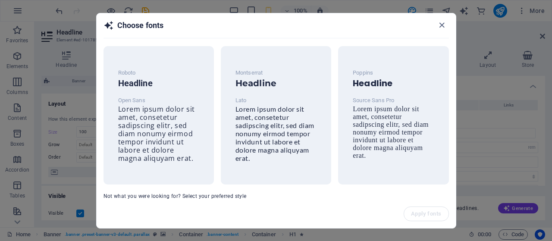
click at [206, 22] on h2 "Choose fonts" at bounding box center [275, 29] width 345 height 18
click at [440, 25] on icon "button" at bounding box center [442, 25] width 10 height 10
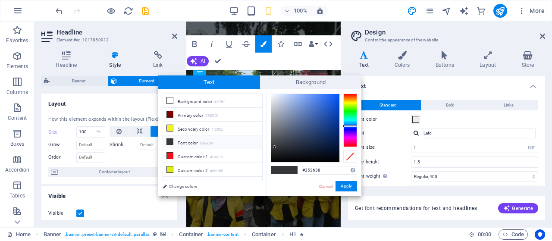
click at [190, 141] on li "Font color #353638" at bounding box center [212, 142] width 99 height 14
type input "#e8ebf2"
click at [273, 97] on div at bounding box center [305, 128] width 68 height 68
click at [342, 185] on button "Apply" at bounding box center [346, 186] width 22 height 10
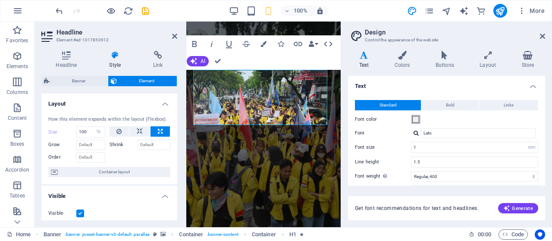
click at [416, 118] on span at bounding box center [415, 119] width 7 height 7
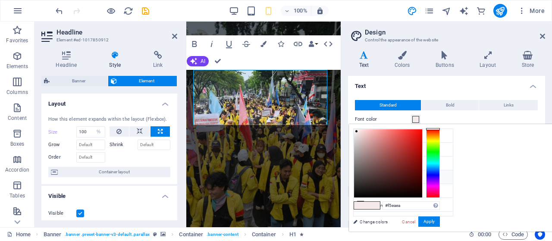
click at [377, 176] on li "Font color #353638" at bounding box center [402, 177] width 99 height 14
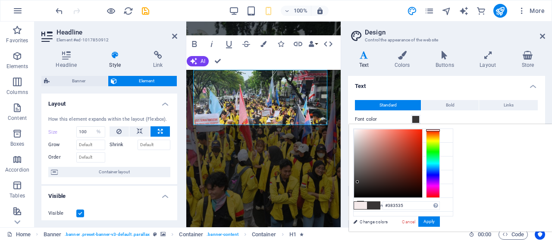
click at [440, 130] on div at bounding box center [433, 163] width 14 height 69
click at [422, 132] on div at bounding box center [388, 163] width 68 height 68
type input "#f02e12"
click at [440, 224] on button "Apply" at bounding box center [429, 221] width 22 height 10
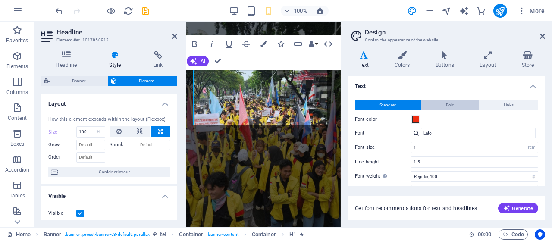
click at [451, 100] on span "Bold" at bounding box center [450, 105] width 9 height 10
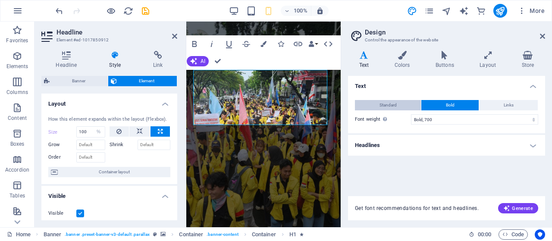
drag, startPoint x: 399, startPoint y: 102, endPoint x: 75, endPoint y: 65, distance: 326.6
click at [399, 102] on button "Standard" at bounding box center [388, 105] width 66 height 10
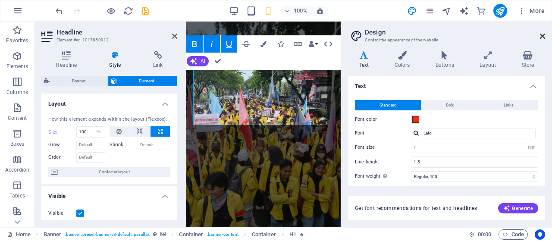
click at [543, 38] on icon at bounding box center [541, 36] width 5 height 7
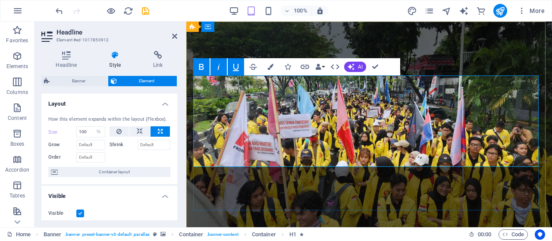
click at [235, 70] on icon "button" at bounding box center [236, 67] width 6 height 7
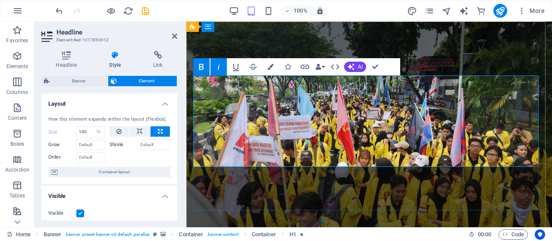
click at [233, 70] on icon "button" at bounding box center [236, 67] width 6 height 7
click at [235, 65] on icon "button" at bounding box center [236, 67] width 10 height 10
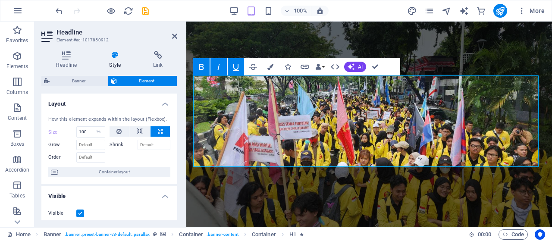
click at [238, 64] on icon "button" at bounding box center [236, 67] width 10 height 10
drag, startPoint x: 316, startPoint y: 161, endPoint x: 190, endPoint y: 88, distance: 145.8
click at [238, 64] on icon "button" at bounding box center [236, 67] width 10 height 10
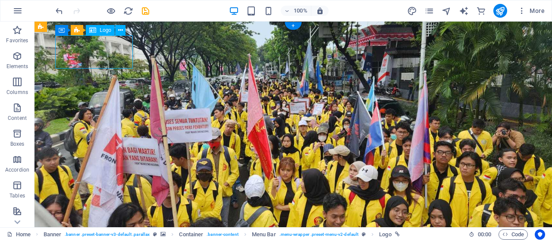
select select "px"
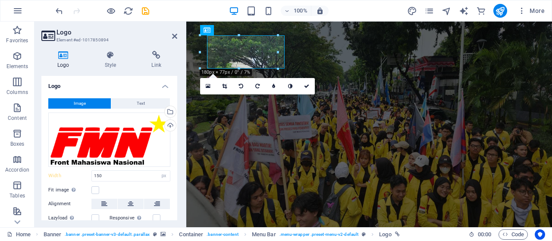
type input "180"
click at [104, 59] on h4 "Style" at bounding box center [112, 60] width 47 height 18
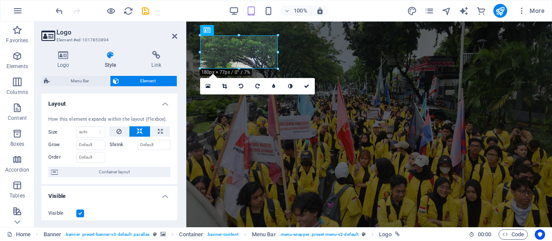
click at [81, 213] on label at bounding box center [80, 213] width 8 height 8
click at [0, 0] on input "Visible" at bounding box center [0, 0] width 0 height 0
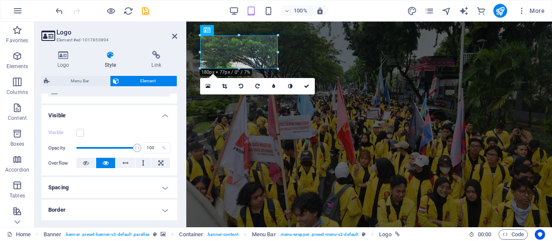
scroll to position [81, 0]
click at [120, 158] on button at bounding box center [124, 162] width 19 height 10
click at [107, 159] on icon at bounding box center [106, 162] width 6 height 10
click at [82, 130] on label at bounding box center [80, 132] width 8 height 8
click at [0, 0] on input "Visible" at bounding box center [0, 0] width 0 height 0
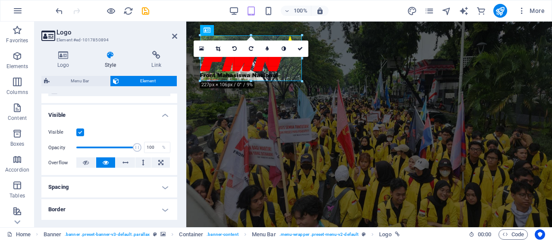
drag, startPoint x: 278, startPoint y: 70, endPoint x: 276, endPoint y: 82, distance: 12.7
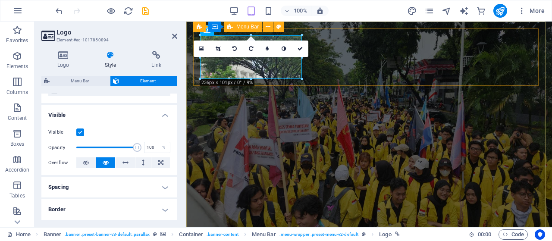
drag, startPoint x: 490, startPoint y: 100, endPoint x: 343, endPoint y: 78, distance: 147.6
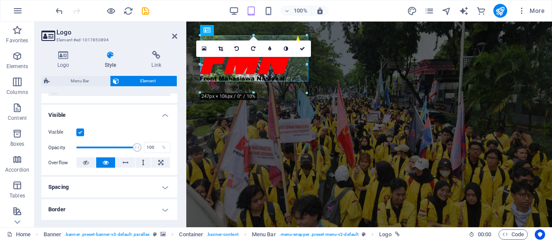
drag, startPoint x: 302, startPoint y: 62, endPoint x: 149, endPoint y: 40, distance: 154.1
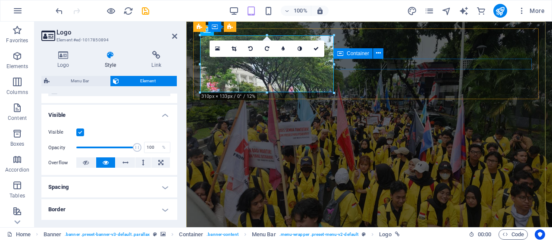
click at [348, 54] on span "Container" at bounding box center [357, 53] width 22 height 5
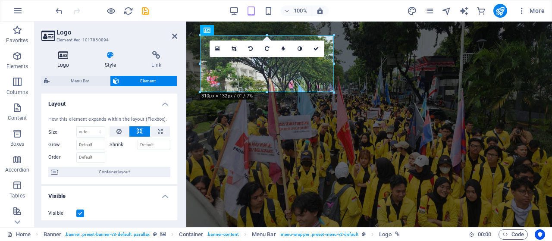
click at [69, 52] on icon at bounding box center [63, 55] width 44 height 9
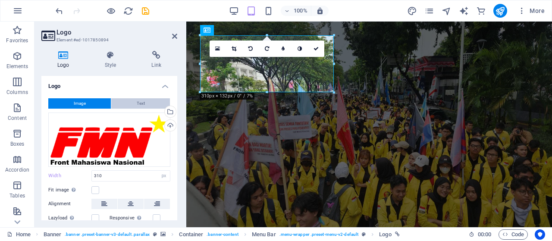
click at [143, 103] on span "Text" at bounding box center [141, 103] width 8 height 10
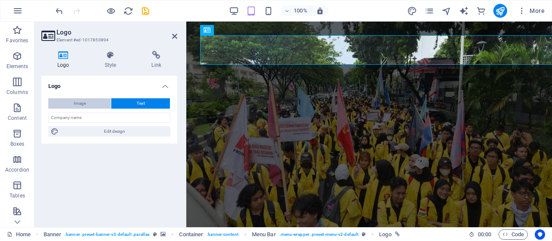
click at [101, 102] on button "Image" at bounding box center [79, 103] width 62 height 10
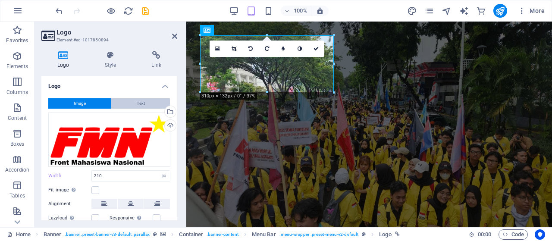
click at [125, 100] on button "Text" at bounding box center [140, 103] width 59 height 10
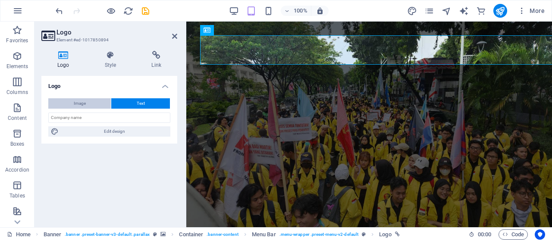
click at [89, 105] on button "Image" at bounding box center [79, 103] width 62 height 10
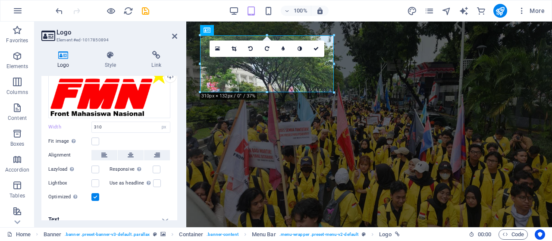
scroll to position [57, 0]
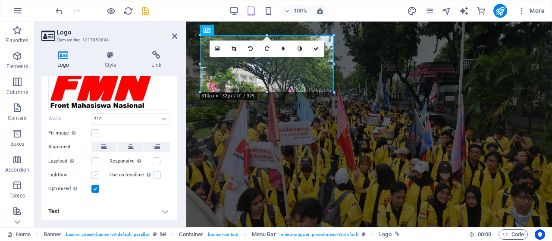
click at [96, 172] on label at bounding box center [95, 175] width 8 height 8
click at [0, 0] on input "Lightbox" at bounding box center [0, 0] width 0 height 0
click at [95, 158] on label at bounding box center [95, 161] width 8 height 8
click at [0, 0] on input "Lazyload Loading images after the page loads improves page speed." at bounding box center [0, 0] width 0 height 0
click at [95, 158] on label at bounding box center [95, 161] width 8 height 8
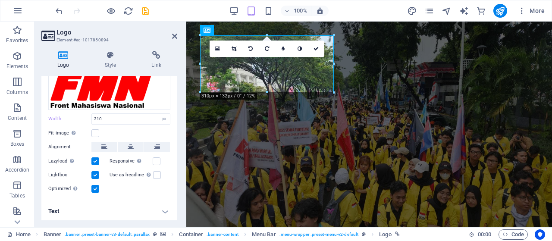
click at [0, 0] on input "Lazyload Loading images after the page loads improves page speed." at bounding box center [0, 0] width 0 height 0
click at [95, 158] on label at bounding box center [95, 161] width 8 height 8
click at [0, 0] on input "Lazyload Loading images after the page loads improves page speed." at bounding box center [0, 0] width 0 height 0
click at [95, 158] on label at bounding box center [95, 161] width 8 height 8
click at [0, 0] on input "Lazyload Loading images after the page loads improves page speed." at bounding box center [0, 0] width 0 height 0
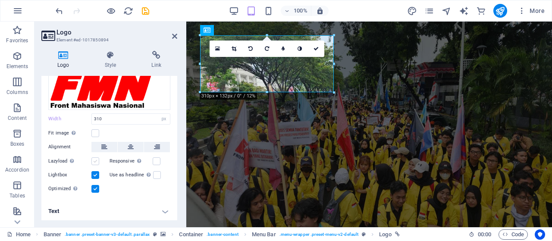
click at [95, 158] on label at bounding box center [95, 161] width 8 height 8
click at [0, 0] on input "Lazyload Loading images after the page loads improves page speed." at bounding box center [0, 0] width 0 height 0
click at [166, 210] on h4 "Text" at bounding box center [109, 211] width 136 height 21
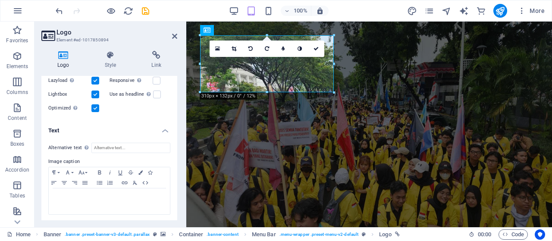
click at [169, 34] on h2 "Logo" at bounding box center [116, 32] width 121 height 8
click at [171, 34] on h2 "Logo" at bounding box center [116, 32] width 121 height 8
click at [175, 37] on icon at bounding box center [174, 36] width 5 height 7
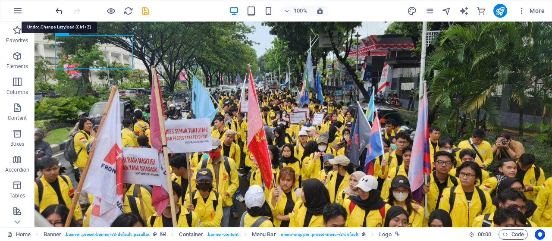
click at [62, 14] on icon "undo" at bounding box center [59, 11] width 10 height 10
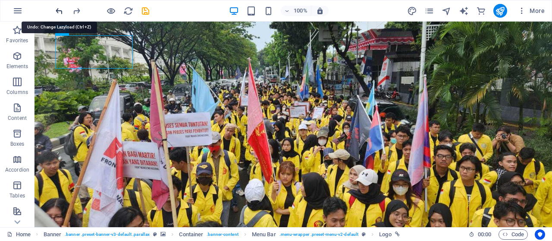
click at [59, 11] on icon "undo" at bounding box center [59, 11] width 10 height 10
click at [62, 12] on icon "undo" at bounding box center [59, 11] width 10 height 10
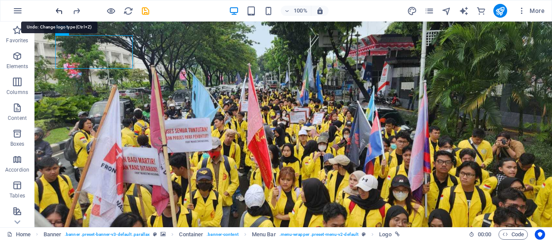
click at [62, 12] on icon "undo" at bounding box center [59, 11] width 10 height 10
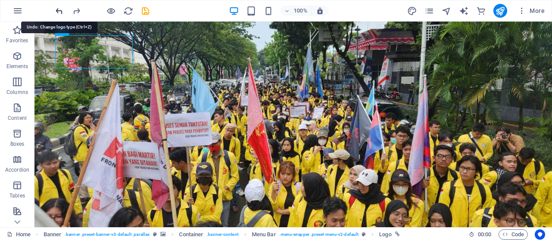
click at [62, 12] on icon "undo" at bounding box center [59, 11] width 10 height 10
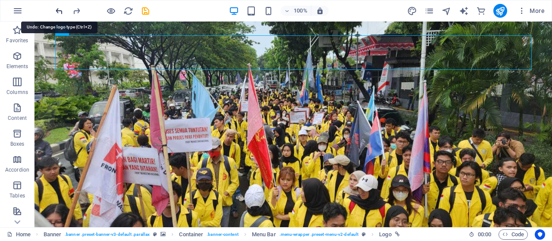
click at [62, 12] on icon "undo" at bounding box center [59, 11] width 10 height 10
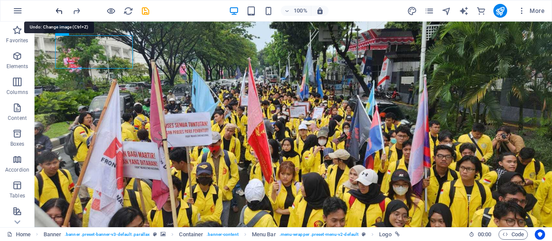
click at [62, 12] on icon "undo" at bounding box center [59, 11] width 10 height 10
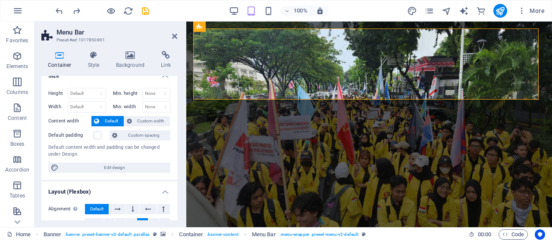
scroll to position [0, 0]
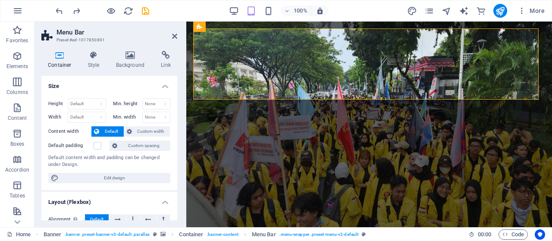
drag, startPoint x: 176, startPoint y: 105, endPoint x: 6, endPoint y: 75, distance: 172.5
click at [207, 27] on span "Banner" at bounding box center [207, 26] width 17 height 5
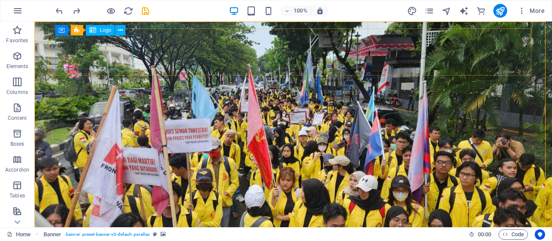
click at [101, 31] on span "Logo" at bounding box center [106, 30] width 12 height 5
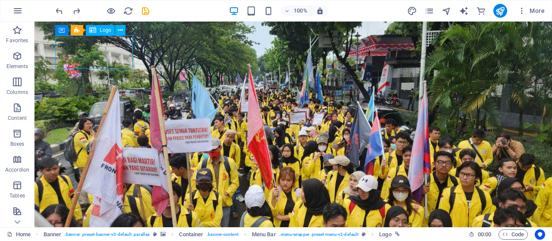
click at [101, 31] on span "Logo" at bounding box center [106, 30] width 12 height 5
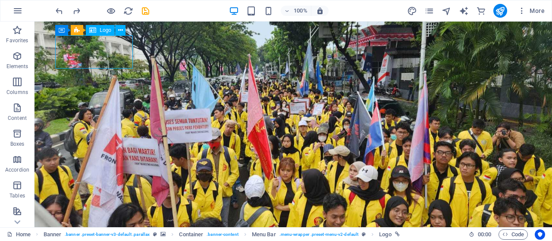
select select "px"
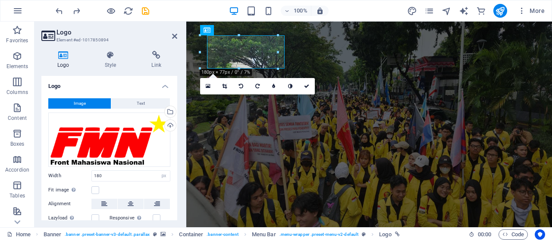
type input "310"
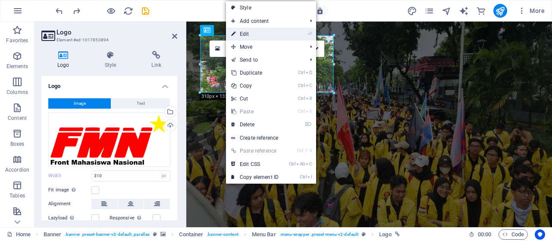
click at [270, 33] on link "⏎ Edit" at bounding box center [255, 34] width 58 height 13
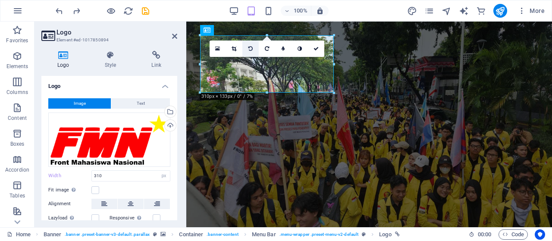
click at [252, 50] on icon at bounding box center [250, 48] width 4 height 5
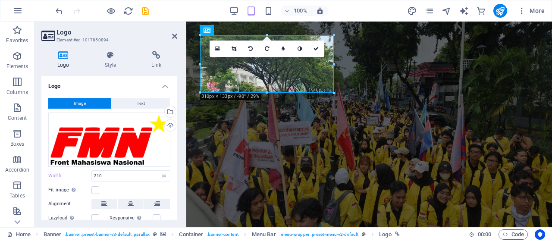
click at [252, 50] on icon at bounding box center [250, 48] width 4 height 5
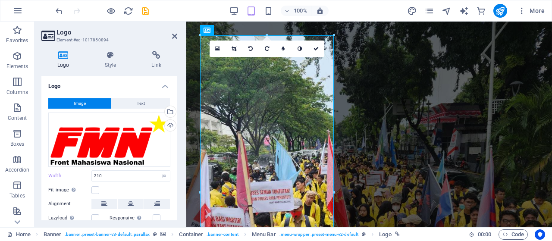
click at [252, 50] on icon at bounding box center [250, 48] width 4 height 5
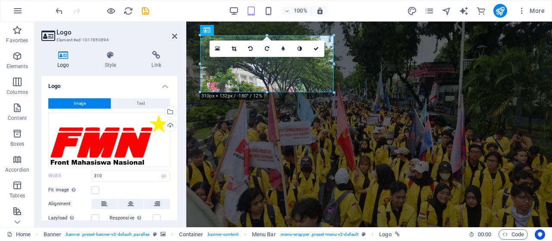
click at [252, 50] on icon at bounding box center [250, 48] width 4 height 5
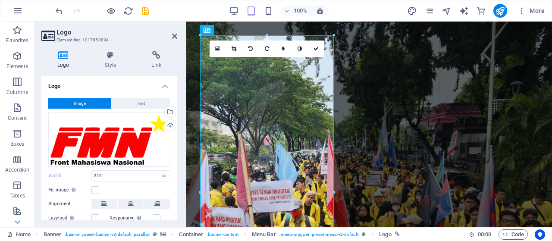
click at [252, 50] on icon at bounding box center [250, 48] width 4 height 5
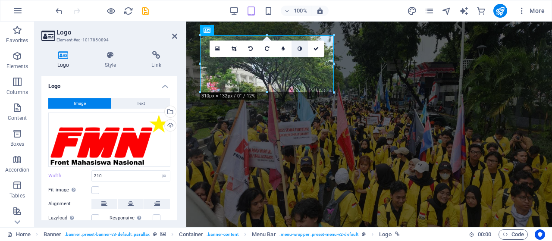
click at [299, 49] on icon at bounding box center [299, 48] width 4 height 5
click at [284, 48] on icon at bounding box center [282, 48] width 3 height 5
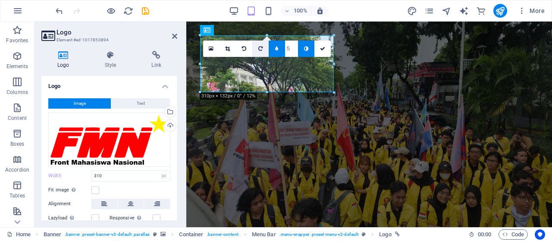
click at [261, 48] on icon at bounding box center [260, 48] width 4 height 5
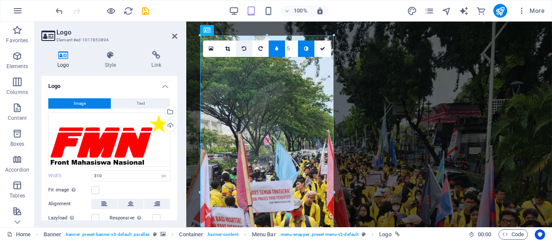
click at [246, 47] on icon at bounding box center [244, 48] width 4 height 5
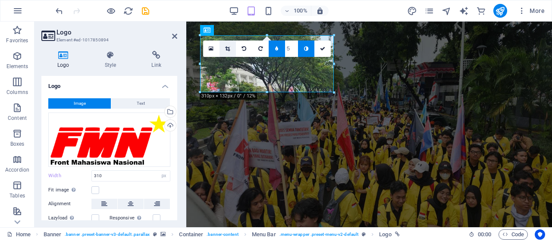
click at [219, 45] on link at bounding box center [227, 49] width 16 height 16
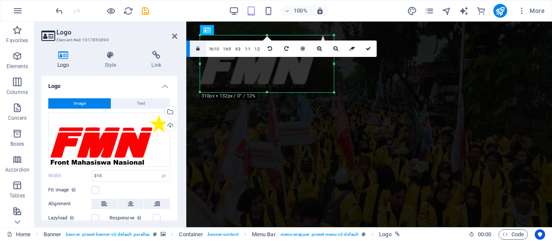
click at [200, 47] on icon at bounding box center [197, 48] width 3 height 5
click at [61, 9] on icon "undo" at bounding box center [59, 11] width 10 height 10
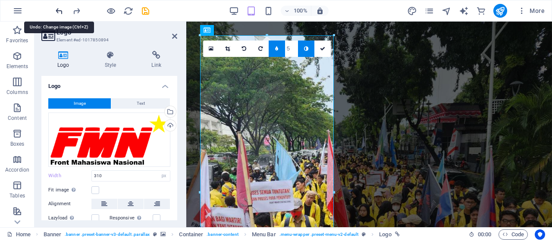
click at [61, 9] on icon "undo" at bounding box center [59, 11] width 10 height 10
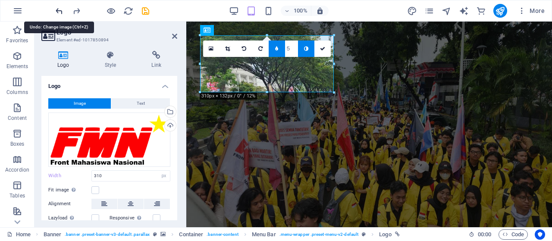
click at [61, 9] on icon "undo" at bounding box center [59, 11] width 10 height 10
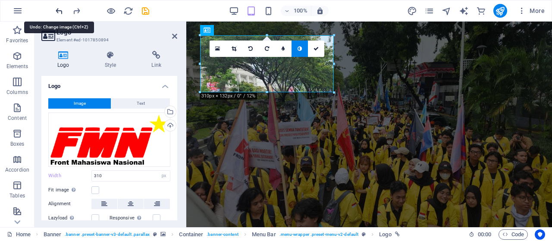
click at [61, 9] on icon "undo" at bounding box center [59, 11] width 10 height 10
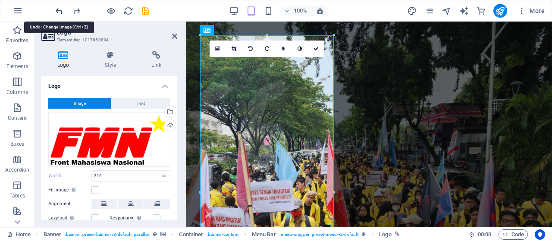
click at [61, 9] on icon "undo" at bounding box center [59, 11] width 10 height 10
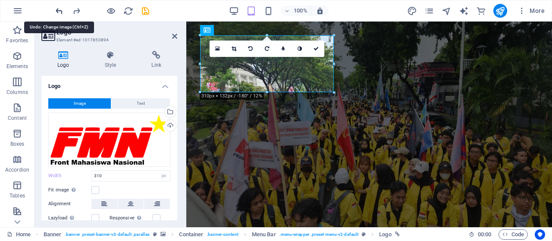
click at [61, 9] on icon "undo" at bounding box center [59, 11] width 10 height 10
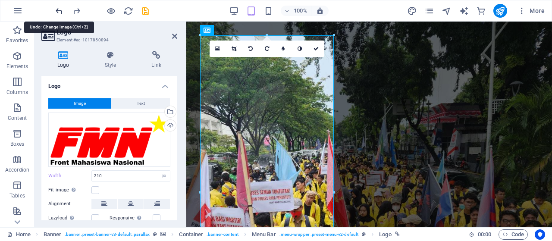
click at [61, 9] on icon "undo" at bounding box center [59, 11] width 10 height 10
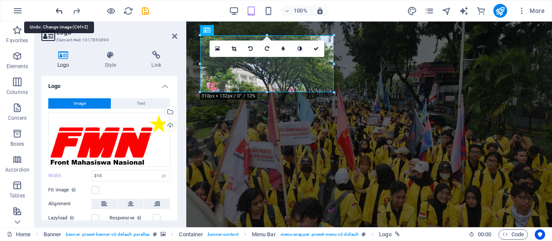
click at [61, 9] on icon "undo" at bounding box center [59, 11] width 10 height 10
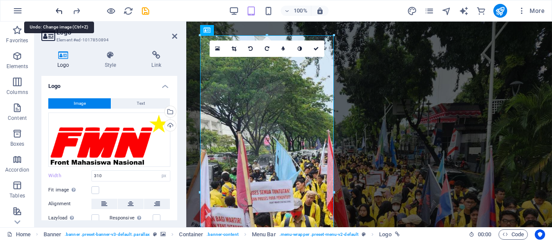
click at [61, 9] on icon "undo" at bounding box center [59, 11] width 10 height 10
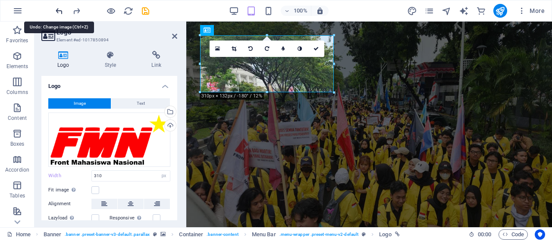
click at [61, 9] on icon "undo" at bounding box center [59, 11] width 10 height 10
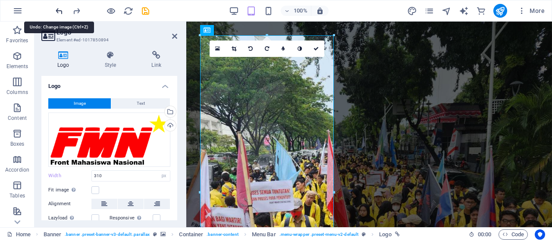
click at [61, 9] on icon "undo" at bounding box center [59, 11] width 10 height 10
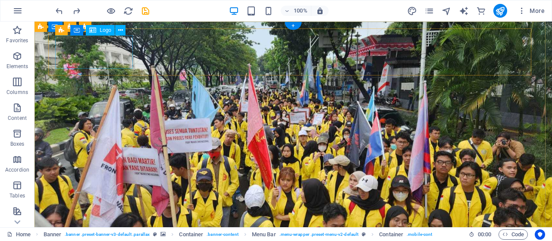
click at [119, 31] on icon at bounding box center [120, 30] width 5 height 9
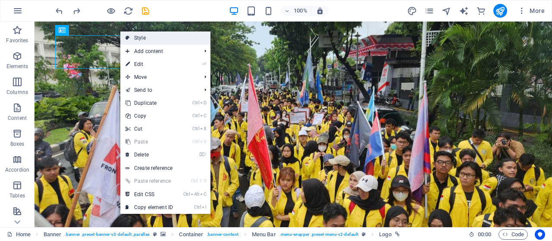
click at [129, 37] on icon at bounding box center [127, 37] width 4 height 13
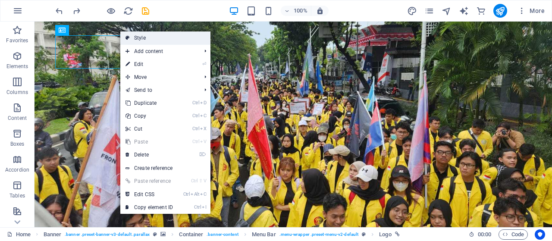
select select "rem"
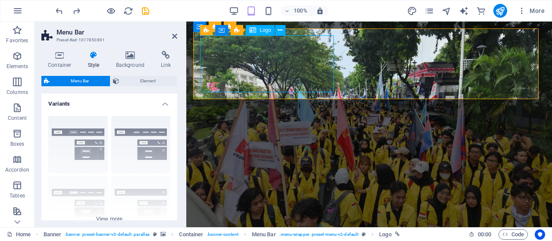
select select "px"
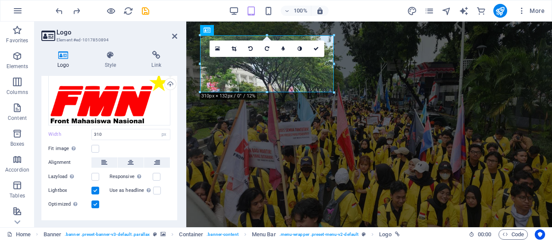
scroll to position [42, 0]
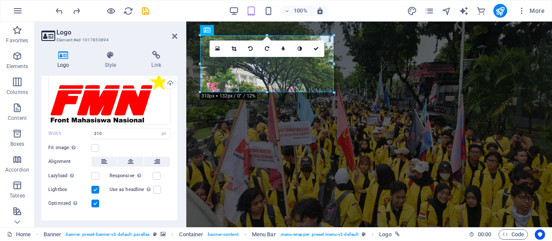
click at [97, 189] on label at bounding box center [95, 190] width 8 height 8
click at [0, 0] on input "Lightbox" at bounding box center [0, 0] width 0 height 0
click at [97, 200] on label at bounding box center [95, 204] width 8 height 8
click at [0, 0] on input "Optimized Images are compressed to improve page speed." at bounding box center [0, 0] width 0 height 0
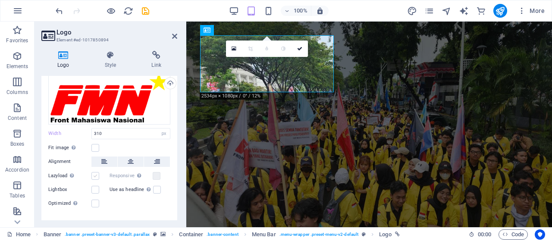
click at [97, 175] on label at bounding box center [95, 176] width 8 height 8
click at [0, 0] on input "Lazyload Loading images after the page loads improves page speed." at bounding box center [0, 0] width 0 height 0
click at [97, 175] on label at bounding box center [95, 176] width 8 height 8
click at [0, 0] on input "Lazyload Loading images after the page loads improves page speed." at bounding box center [0, 0] width 0 height 0
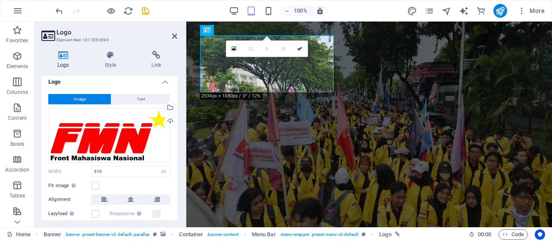
scroll to position [0, 0]
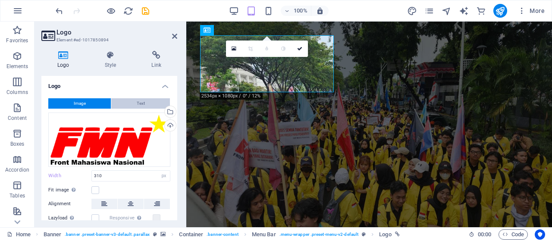
click at [162, 101] on button "Text" at bounding box center [140, 103] width 59 height 10
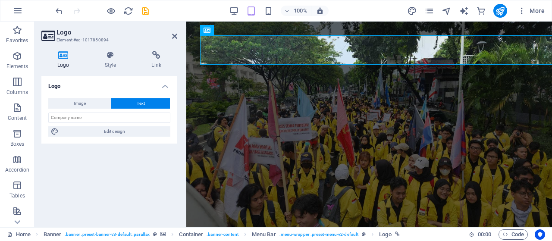
click at [63, 56] on icon at bounding box center [63, 55] width 44 height 9
click at [67, 105] on button "Image" at bounding box center [79, 103] width 62 height 10
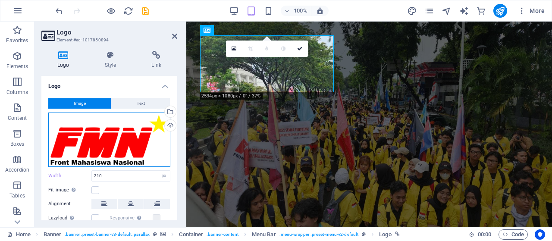
click at [156, 128] on div "Drag files here, click to choose files or select files from Files or our free s…" at bounding box center [109, 139] width 122 height 54
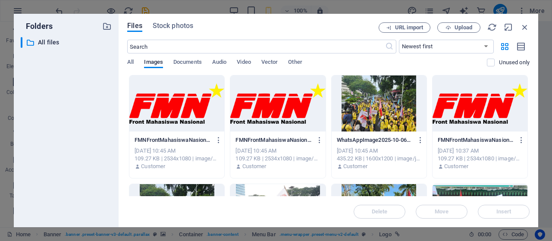
click at [271, 105] on div at bounding box center [277, 103] width 95 height 56
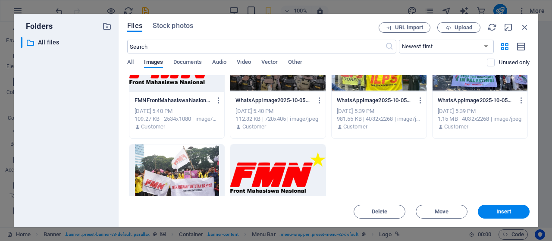
scroll to position [254, 0]
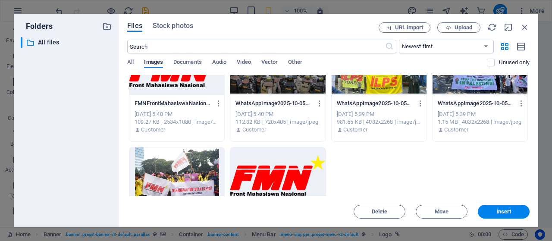
click at [291, 162] on div at bounding box center [277, 175] width 95 height 56
click at [507, 214] on span "Insert" at bounding box center [503, 211] width 15 height 5
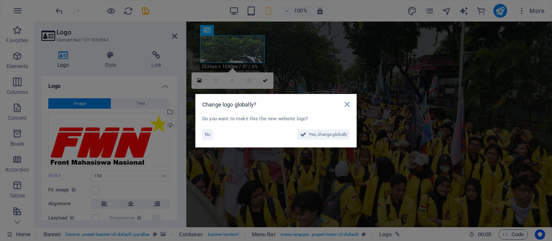
type input "310"
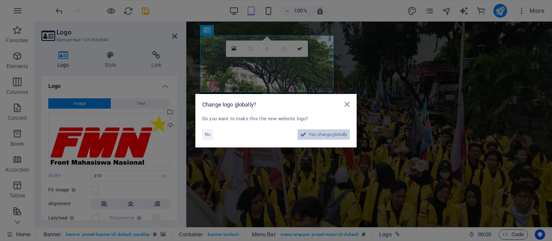
click at [337, 133] on span "Yes, change globally" at bounding box center [328, 134] width 38 height 10
select select "70"
select select "41"
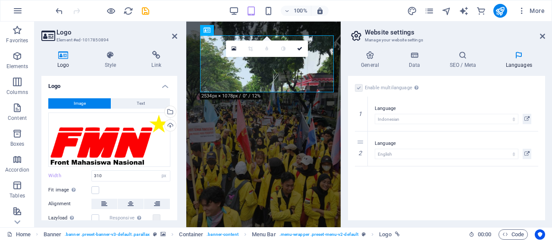
type input "150"
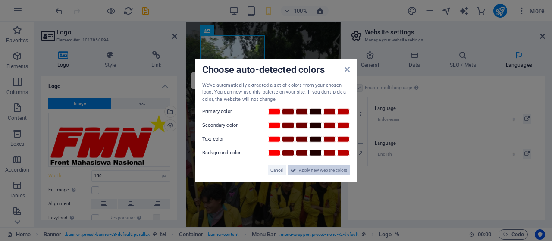
click at [299, 172] on span "Apply new website colors" at bounding box center [323, 170] width 48 height 10
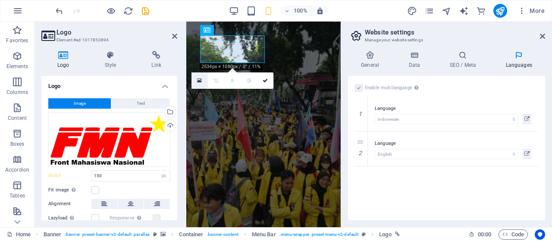
click at [201, 78] on icon at bounding box center [199, 81] width 5 height 6
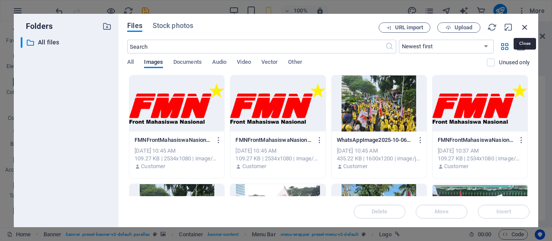
click at [525, 25] on icon "button" at bounding box center [524, 26] width 9 height 9
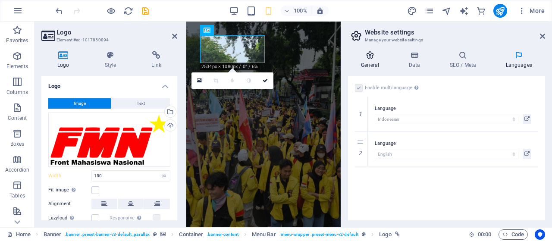
click at [363, 56] on icon at bounding box center [370, 55] width 44 height 9
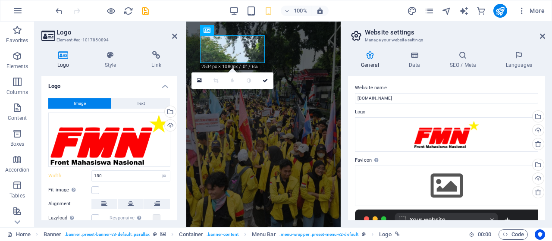
drag, startPoint x: 542, startPoint y: 125, endPoint x: 542, endPoint y: 187, distance: 61.2
click at [542, 187] on div "Website name [DOMAIN_NAME] Logo Drag files here, click to choose files or selec…" at bounding box center [446, 148] width 197 height 144
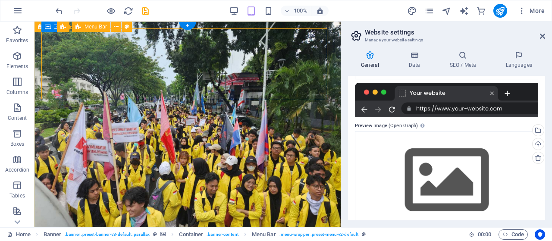
select select "rem"
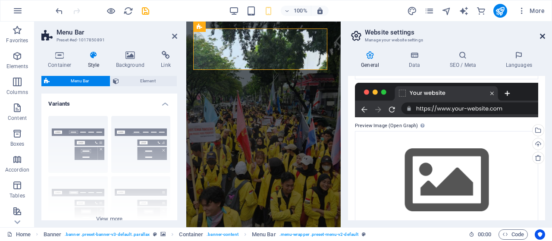
click at [541, 34] on icon at bounding box center [541, 36] width 5 height 7
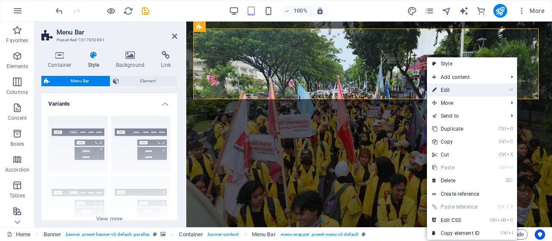
click at [437, 88] on link "⏎ Edit" at bounding box center [456, 90] width 58 height 13
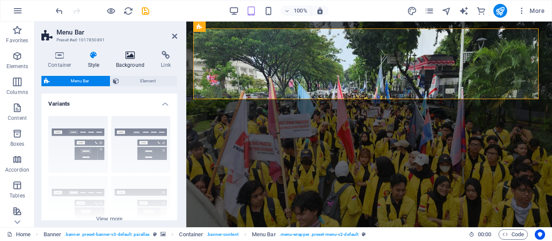
click at [132, 58] on icon at bounding box center [130, 55] width 42 height 9
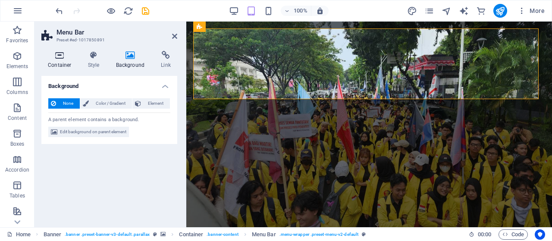
click at [60, 54] on icon at bounding box center [59, 55] width 37 height 9
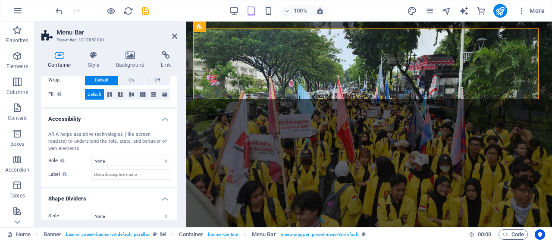
scroll to position [189, 0]
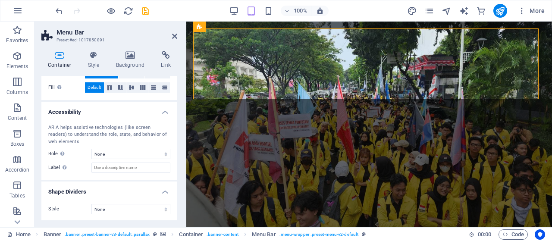
click at [61, 58] on icon at bounding box center [59, 55] width 37 height 9
click at [88, 58] on icon at bounding box center [93, 55] width 25 height 9
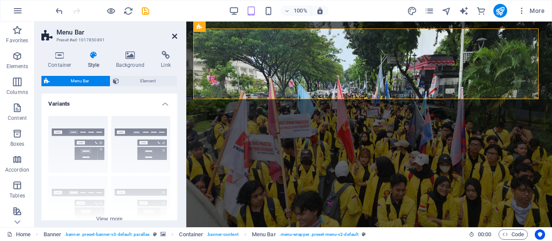
click at [173, 36] on icon at bounding box center [174, 36] width 5 height 7
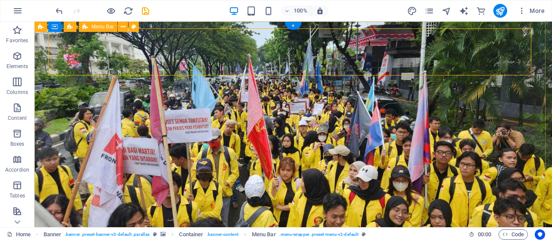
select select "rem"
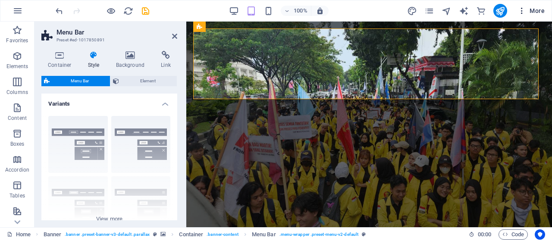
click at [537, 6] on span "More" at bounding box center [530, 10] width 27 height 9
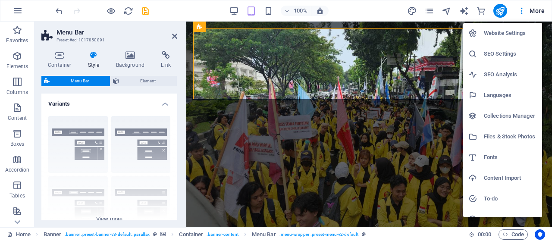
click at [499, 27] on li "Website Settings" at bounding box center [502, 33] width 79 height 21
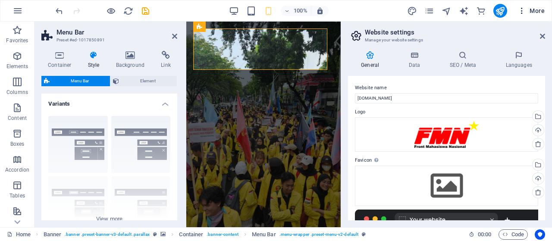
click at [534, 11] on span "More" at bounding box center [530, 10] width 27 height 9
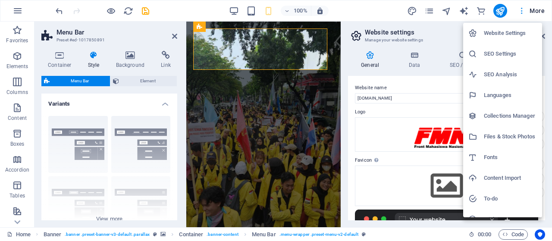
click at [534, 11] on div at bounding box center [276, 120] width 552 height 241
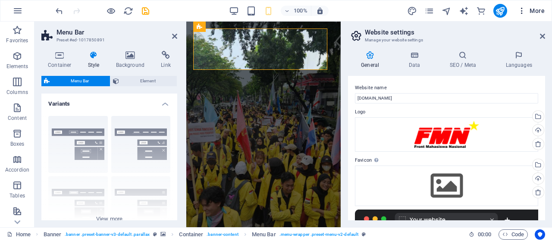
click at [534, 11] on span "More" at bounding box center [530, 10] width 27 height 9
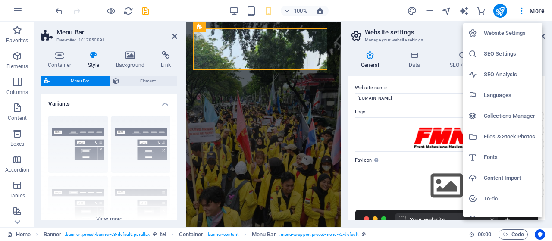
click at [484, 156] on h6 "Fonts" at bounding box center [509, 157] width 53 height 10
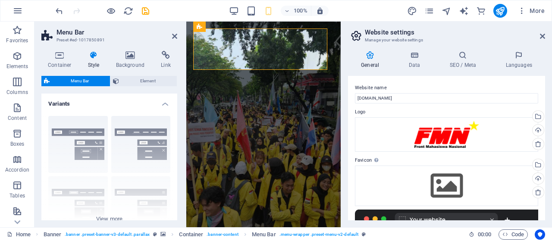
select select "popularity"
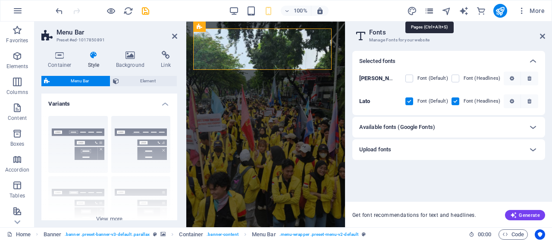
click at [434, 8] on icon "pages" at bounding box center [429, 11] width 10 height 10
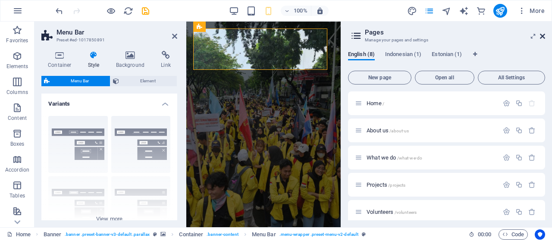
click at [540, 36] on icon at bounding box center [541, 36] width 5 height 7
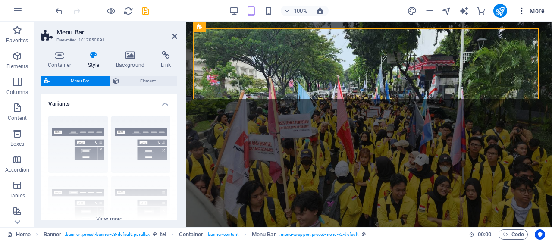
click at [539, 12] on span "More" at bounding box center [530, 10] width 27 height 9
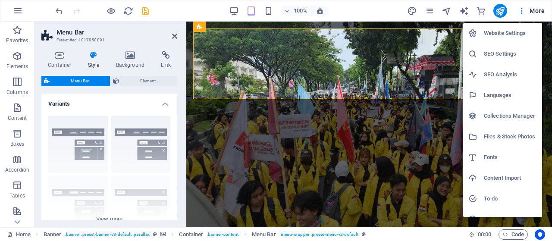
click at [496, 28] on h6 "Website Settings" at bounding box center [509, 33] width 53 height 10
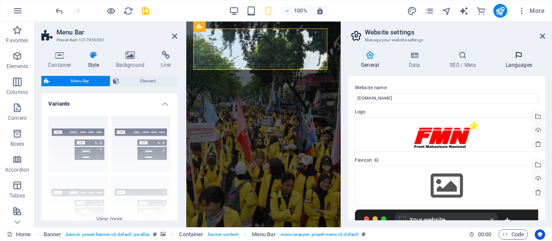
click at [515, 58] on icon at bounding box center [518, 55] width 53 height 9
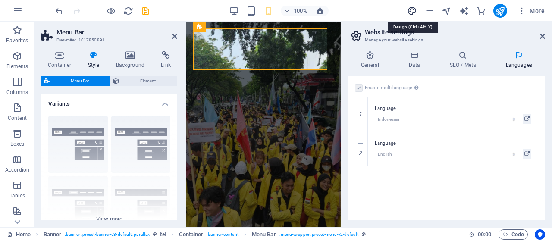
click at [416, 8] on icon "design" at bounding box center [412, 11] width 10 height 10
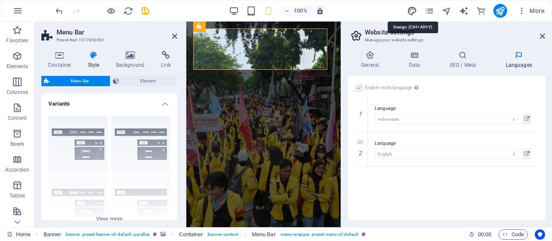
select select "rem"
select select "400"
select select "px"
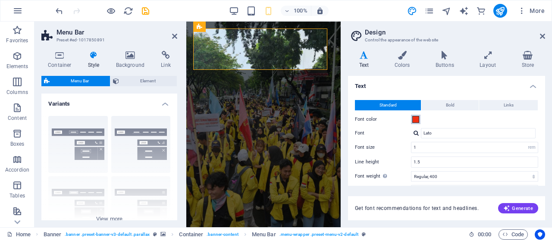
click at [415, 119] on span at bounding box center [415, 119] width 7 height 7
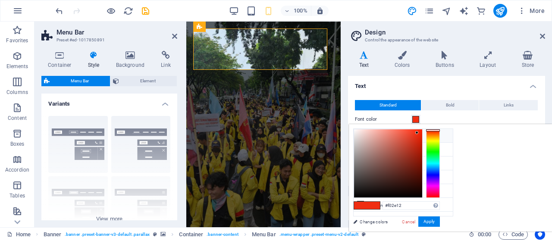
click at [387, 135] on li "Background color #ffffff" at bounding box center [402, 136] width 99 height 14
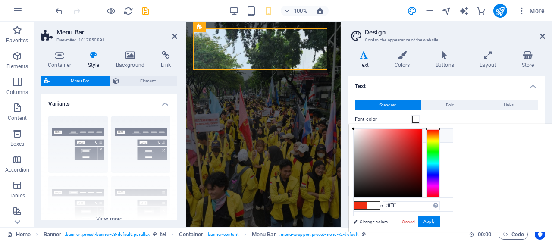
click at [387, 135] on li "Background color #ffffff" at bounding box center [402, 136] width 99 height 14
click at [367, 204] on span at bounding box center [360, 205] width 13 height 7
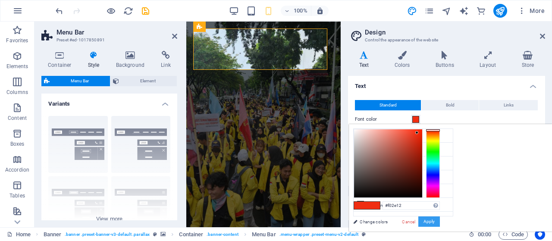
click at [440, 220] on button "Apply" at bounding box center [429, 221] width 22 height 10
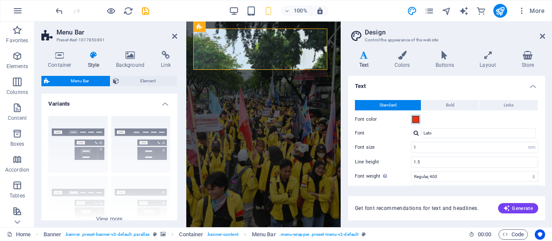
click at [416, 117] on span at bounding box center [415, 119] width 7 height 7
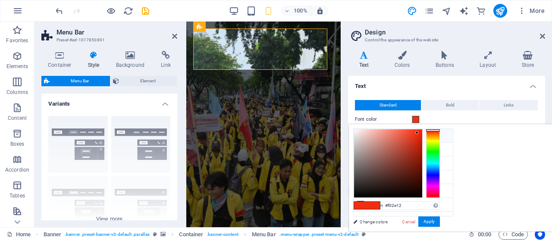
click at [395, 130] on li "Background color #ffffff" at bounding box center [402, 136] width 99 height 14
type input "#ffffff"
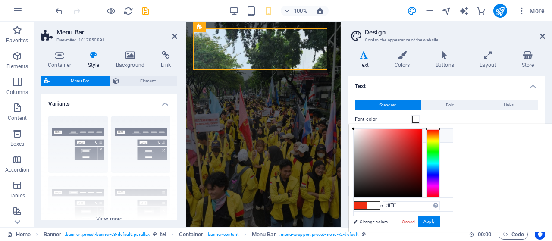
click at [415, 121] on span at bounding box center [415, 119] width 7 height 7
click at [397, 66] on h4 "Colors" at bounding box center [403, 60] width 41 height 18
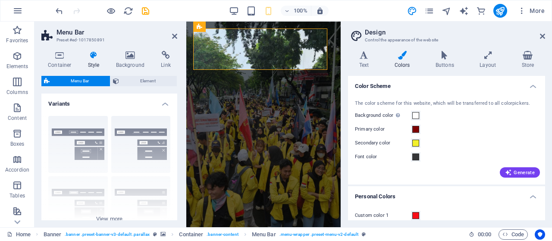
scroll to position [64, 0]
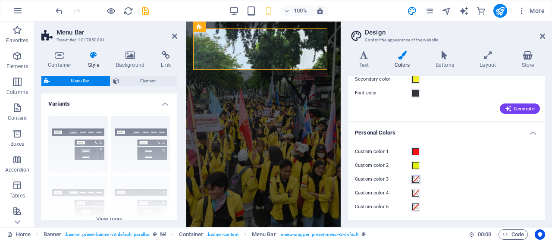
click at [413, 182] on span at bounding box center [415, 179] width 7 height 7
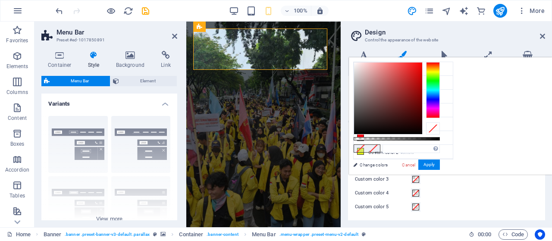
type input "#f9f1f1"
click at [422, 63] on div at bounding box center [388, 98] width 68 height 72
click at [440, 131] on div at bounding box center [433, 128] width 14 height 12
click at [380, 147] on span at bounding box center [373, 148] width 13 height 7
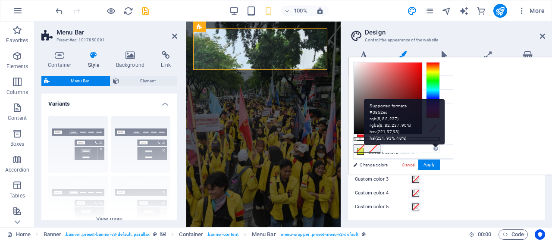
drag, startPoint x: 477, startPoint y: 147, endPoint x: 541, endPoint y: 150, distance: 63.4
click at [444, 150] on div "Supported formats #0852ed rgb(8, 82, 237) rgba(8, 82, 237, 90%) hsv(221,97,93) …" at bounding box center [396, 179] width 95 height 242
click at [445, 144] on div "Supported formats #0852ed rgb(8, 82, 237) rgba(8, 82, 237, 90%) hsv(221,97,93) …" at bounding box center [404, 121] width 81 height 45
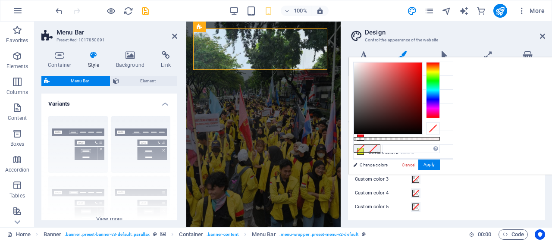
type input "#f9ecec"
click at [422, 63] on div at bounding box center [388, 98] width 68 height 72
click at [358, 63] on div at bounding box center [356, 63] width 3 height 3
click at [440, 167] on button "Apply" at bounding box center [429, 164] width 22 height 10
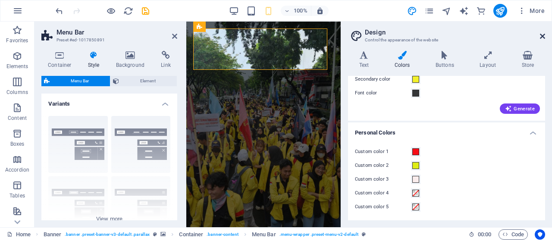
click at [542, 39] on icon at bounding box center [541, 36] width 5 height 7
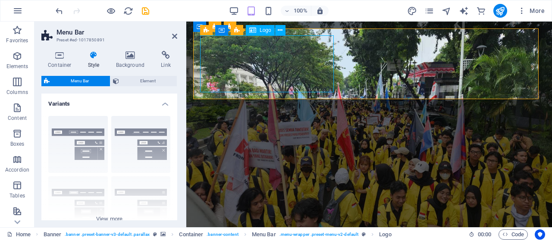
select select "px"
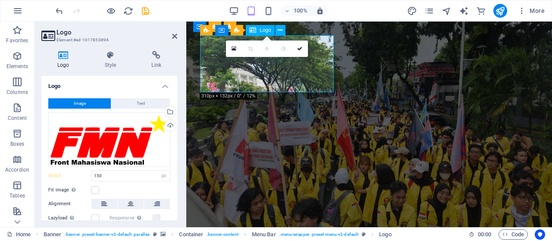
type input "310"
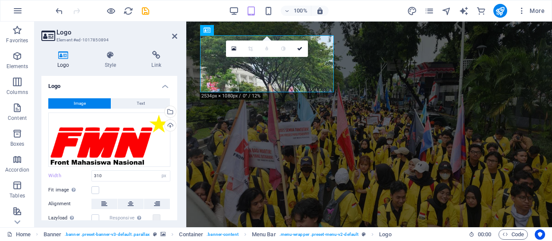
click at [276, 52] on link at bounding box center [283, 49] width 16 height 16
click at [175, 35] on icon at bounding box center [174, 36] width 5 height 7
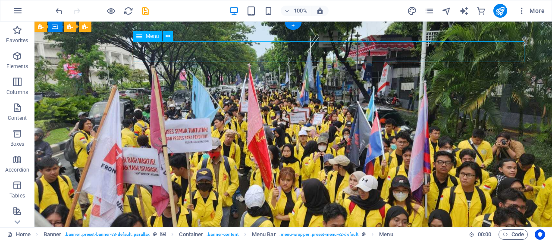
drag, startPoint x: 437, startPoint y: 50, endPoint x: 285, endPoint y: 50, distance: 151.7
click at [34, 22] on div "Menu" at bounding box center [34, 22] width 0 height 0
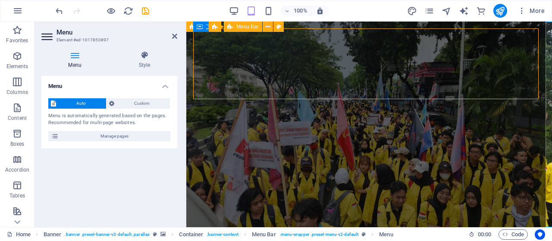
select select "rem"
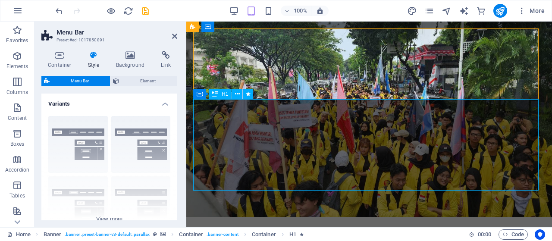
select select "%"
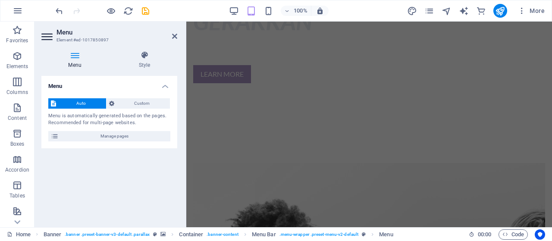
scroll to position [0, 0]
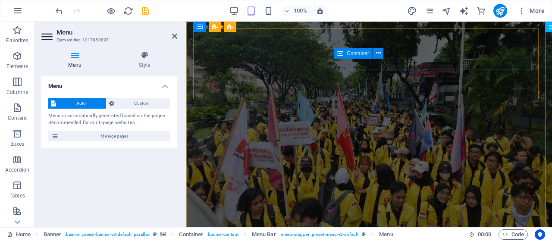
click at [356, 53] on span "Container" at bounding box center [357, 53] width 22 height 5
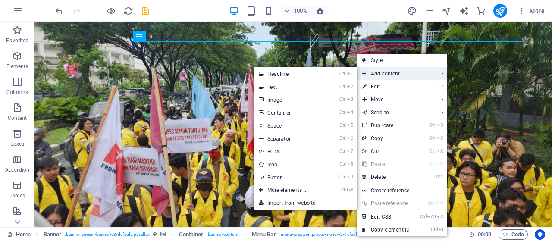
click at [371, 75] on span "Add content" at bounding box center [395, 73] width 77 height 13
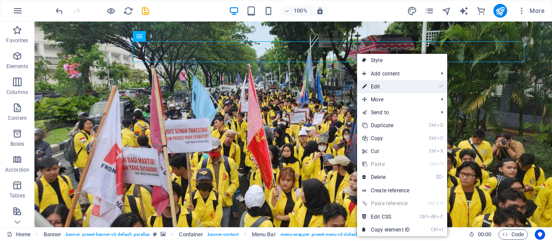
click at [370, 84] on link "⏎ Edit" at bounding box center [386, 86] width 58 height 13
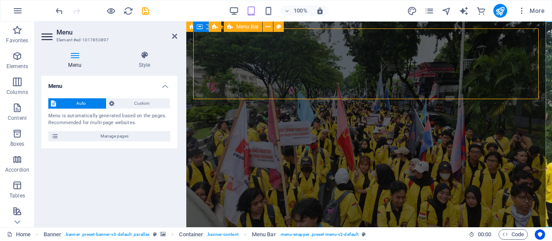
select select "rem"
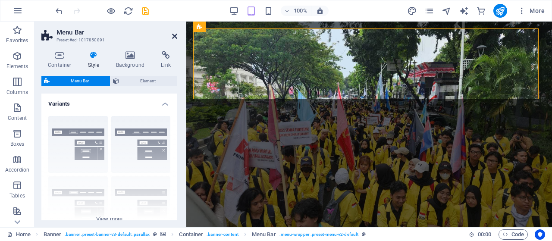
click at [176, 33] on icon at bounding box center [174, 36] width 5 height 7
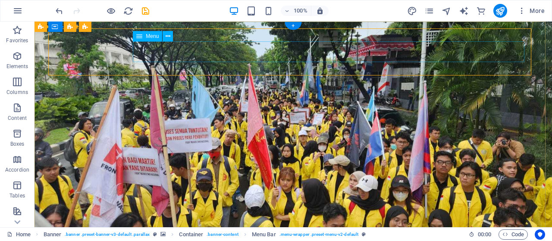
click at [155, 37] on span "Menu" at bounding box center [152, 36] width 13 height 5
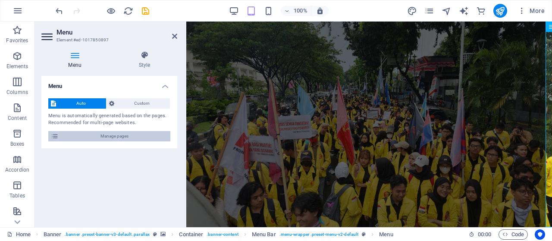
click at [122, 133] on span "Manage pages" at bounding box center [114, 136] width 106 height 10
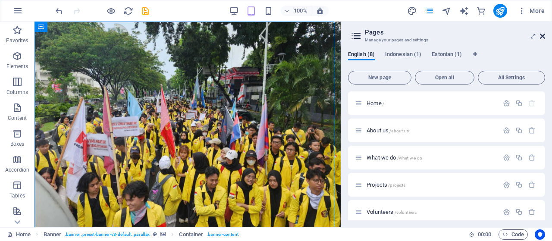
click at [542, 35] on icon at bounding box center [541, 36] width 5 height 7
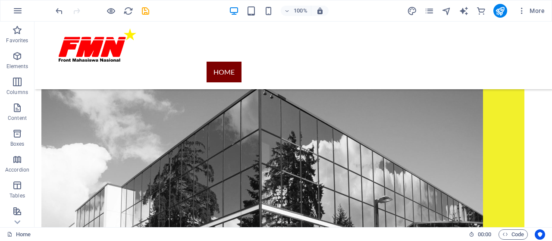
scroll to position [903, 0]
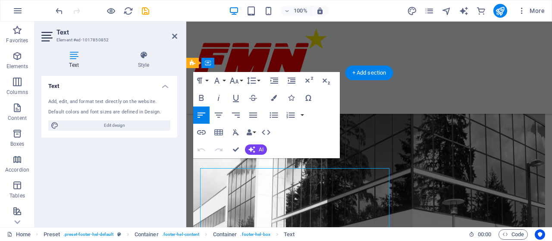
scroll to position [926, 0]
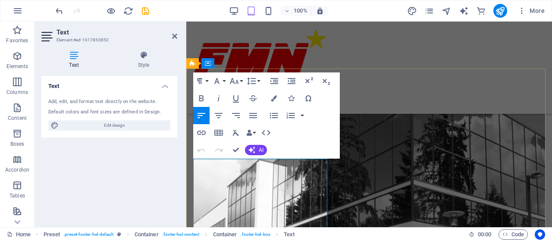
click at [412, 51] on div "Home About us What we do Projects Volunteers Donate Menu" at bounding box center [368, 68] width 365 height 92
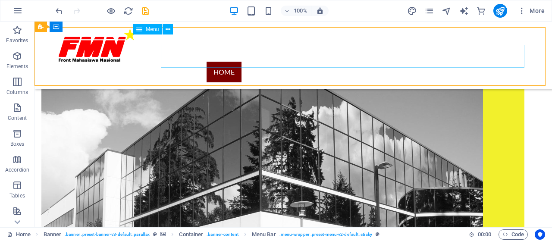
scroll to position [921, 0]
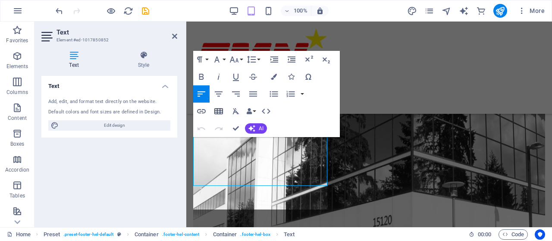
scroll to position [948, 0]
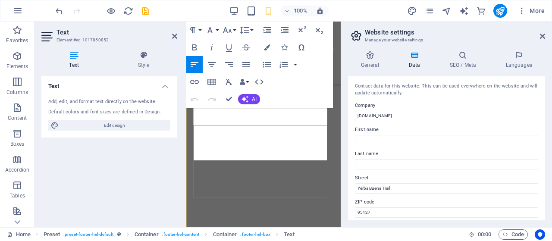
scroll to position [1642, 0]
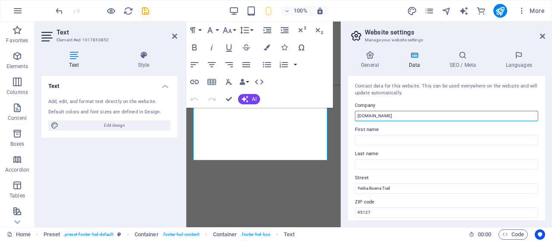
click at [420, 115] on input "[DOMAIN_NAME]" at bounding box center [446, 116] width 183 height 10
type input "f"
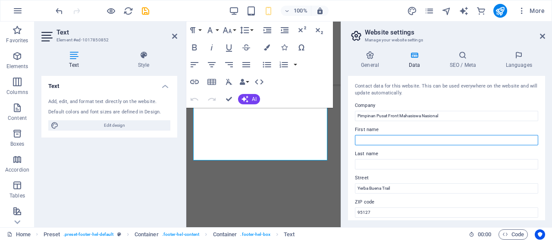
click at [406, 136] on input "First name" at bounding box center [446, 140] width 183 height 10
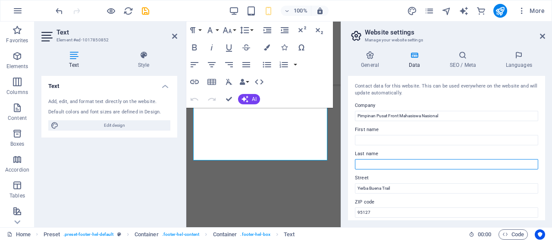
click at [395, 162] on input "Last name" at bounding box center [446, 164] width 183 height 10
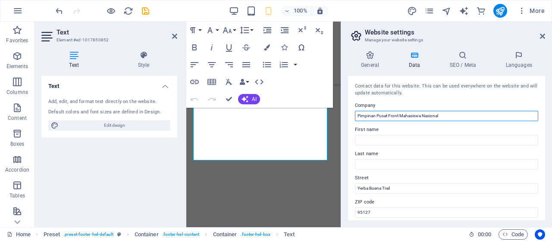
click at [390, 116] on input "Pimpinan Pusat Front Mahasiswa Nasional" at bounding box center [446, 116] width 183 height 10
type input "Front Mahasiswa Nasional"
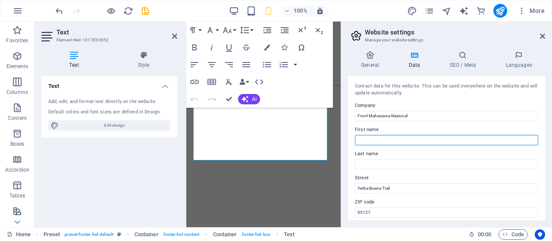
click at [386, 138] on input "First name" at bounding box center [446, 140] width 183 height 10
type input "Pimpinan"
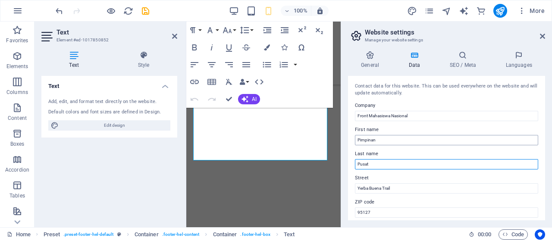
type input "Pusat"
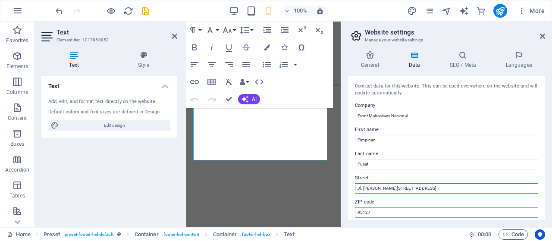
type input "Jl. [PERSON_NAME][STREET_ADDRESS]"
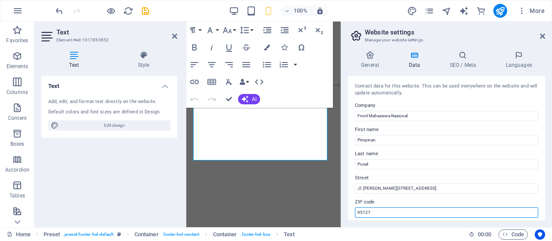
click at [374, 215] on input "95127" at bounding box center [446, 212] width 183 height 10
type input "9"
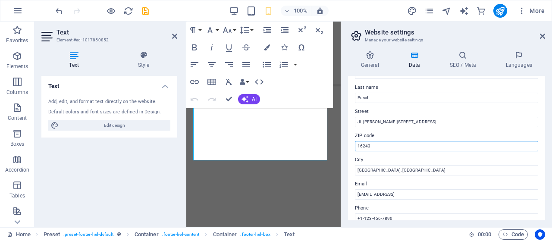
scroll to position [68, 0]
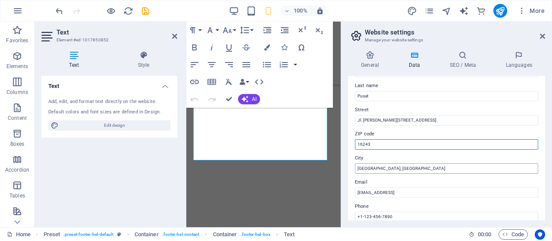
type input "16243"
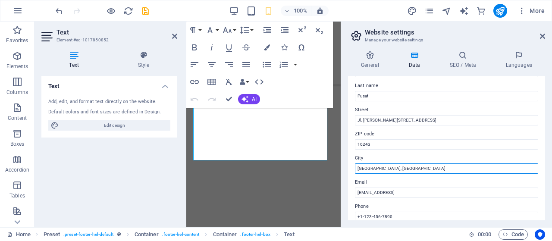
click at [394, 169] on input "[GEOGRAPHIC_DATA], [GEOGRAPHIC_DATA]" at bounding box center [446, 168] width 183 height 10
type input "S"
type input "D"
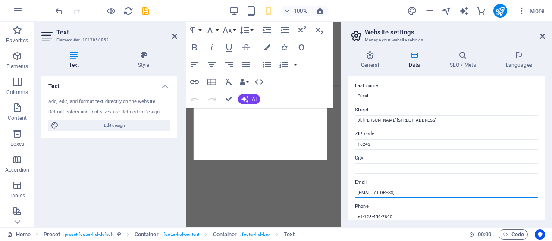
click at [471, 196] on input "[EMAIL_ADDRESS]" at bounding box center [446, 192] width 183 height 10
type input "2"
type input "[EMAIL_ADDRESS][DOMAIN_NAME]"
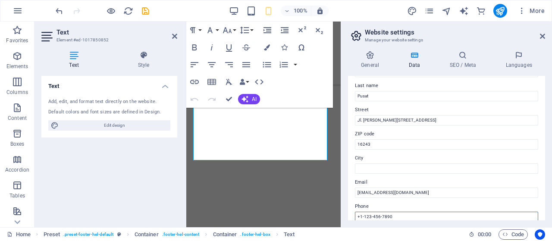
click at [442, 218] on input "+1-123-456-7890" at bounding box center [446, 217] width 183 height 10
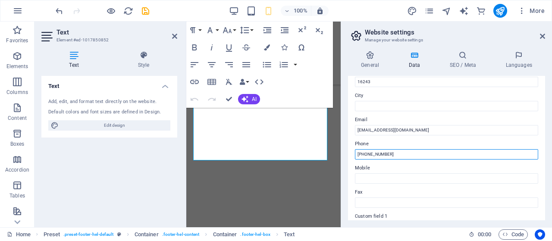
scroll to position [135, 0]
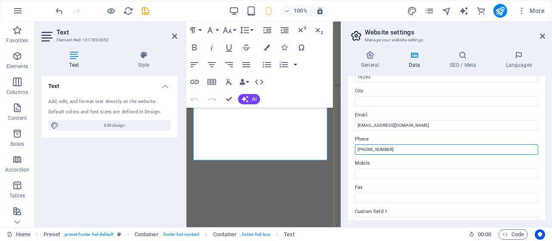
drag, startPoint x: 582, startPoint y: 169, endPoint x: 332, endPoint y: 152, distance: 250.9
type input "[PHONE_NUMBER]"
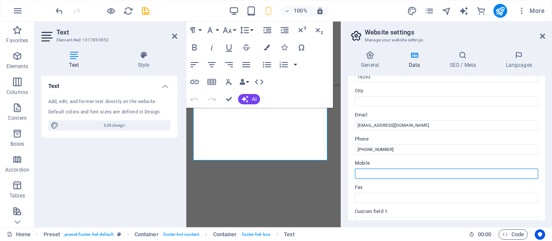
click at [375, 168] on input "Mobile" at bounding box center [446, 173] width 183 height 10
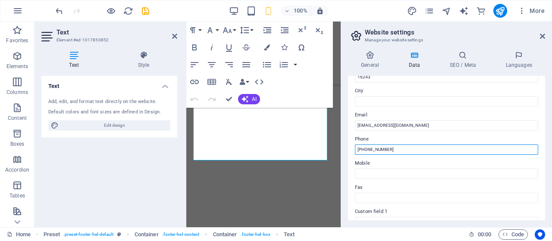
drag, startPoint x: 393, startPoint y: 147, endPoint x: 347, endPoint y: 158, distance: 47.4
click at [347, 158] on div "General Data SEO / Meta Languages Website name [DOMAIN_NAME] Logo Drag files he…" at bounding box center [446, 135] width 211 height 183
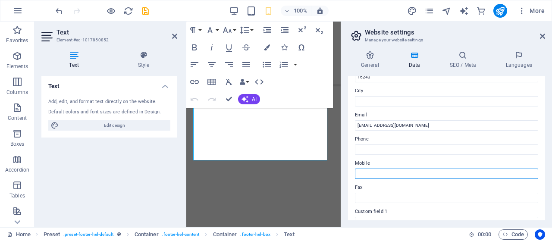
click at [375, 177] on input "Mobile" at bounding box center [446, 173] width 183 height 10
paste input "[PHONE_NUMBER]"
type input "[PHONE_NUMBER]"
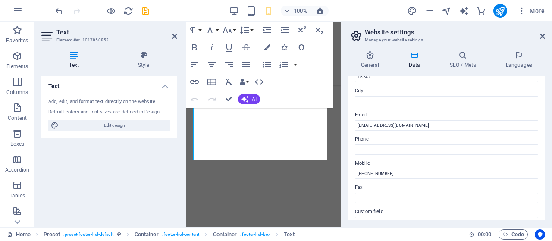
drag, startPoint x: 545, startPoint y: 158, endPoint x: 544, endPoint y: 172, distance: 13.8
click at [544, 172] on div "General Data SEO / Meta Languages Website name [DOMAIN_NAME] Logo Drag files he…" at bounding box center [446, 135] width 211 height 183
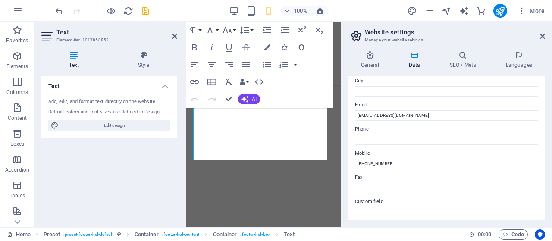
scroll to position [269, 0]
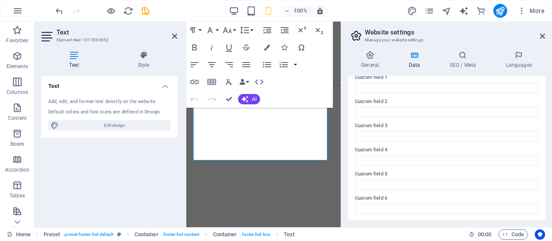
click at [539, 34] on h2 "Website settings" at bounding box center [455, 32] width 180 height 8
click at [541, 34] on icon at bounding box center [541, 36] width 5 height 7
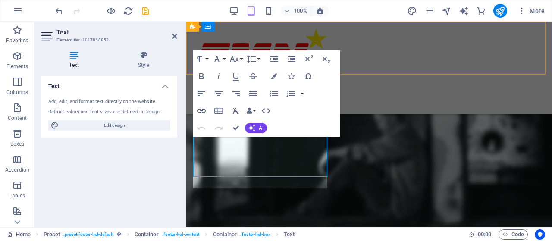
scroll to position [960, 0]
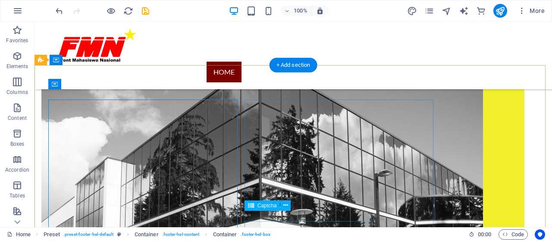
scroll to position [925, 0]
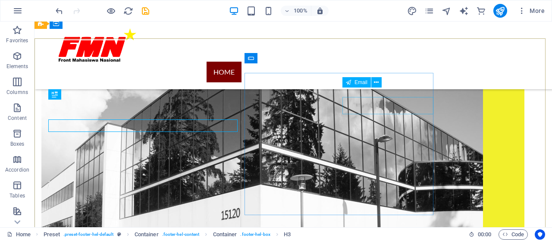
scroll to position [947, 0]
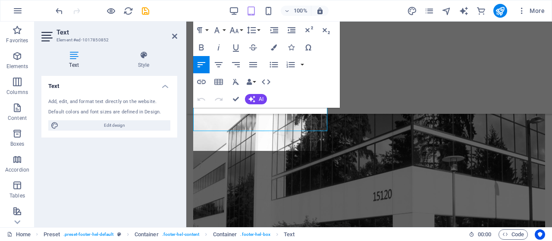
scroll to position [973, 0]
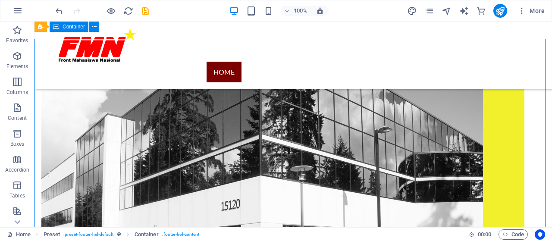
scroll to position [959, 0]
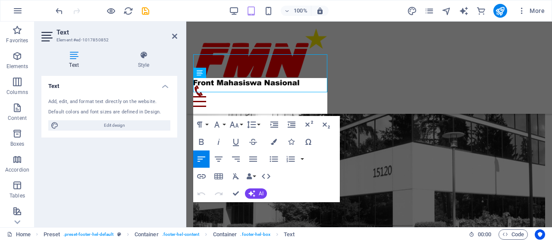
scroll to position [995, 0]
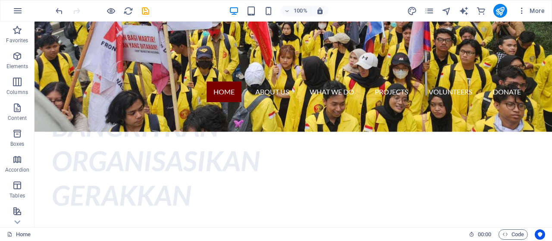
scroll to position [0, 0]
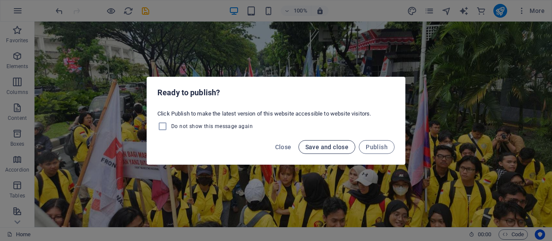
click at [334, 151] on button "Save and close" at bounding box center [326, 147] width 57 height 14
checkbox input "false"
